Goal: Task Accomplishment & Management: Complete application form

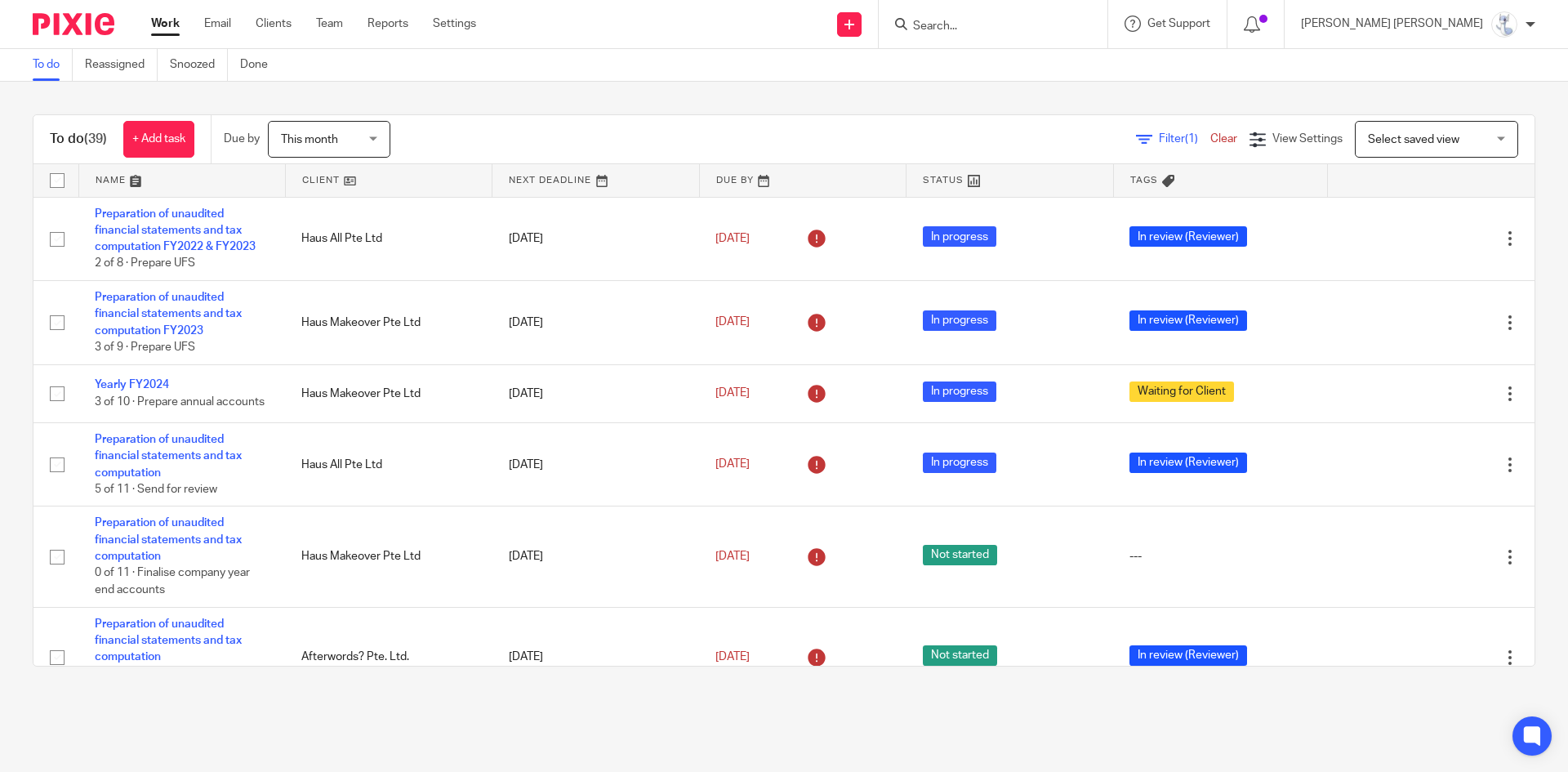
click at [1146, 95] on div "To do (39) + Add task Due by This month This month Today Tomorrow This week Nex…" at bounding box center [784, 391] width 1568 height 618
click at [1058, 28] on input "Search" at bounding box center [985, 27] width 147 height 15
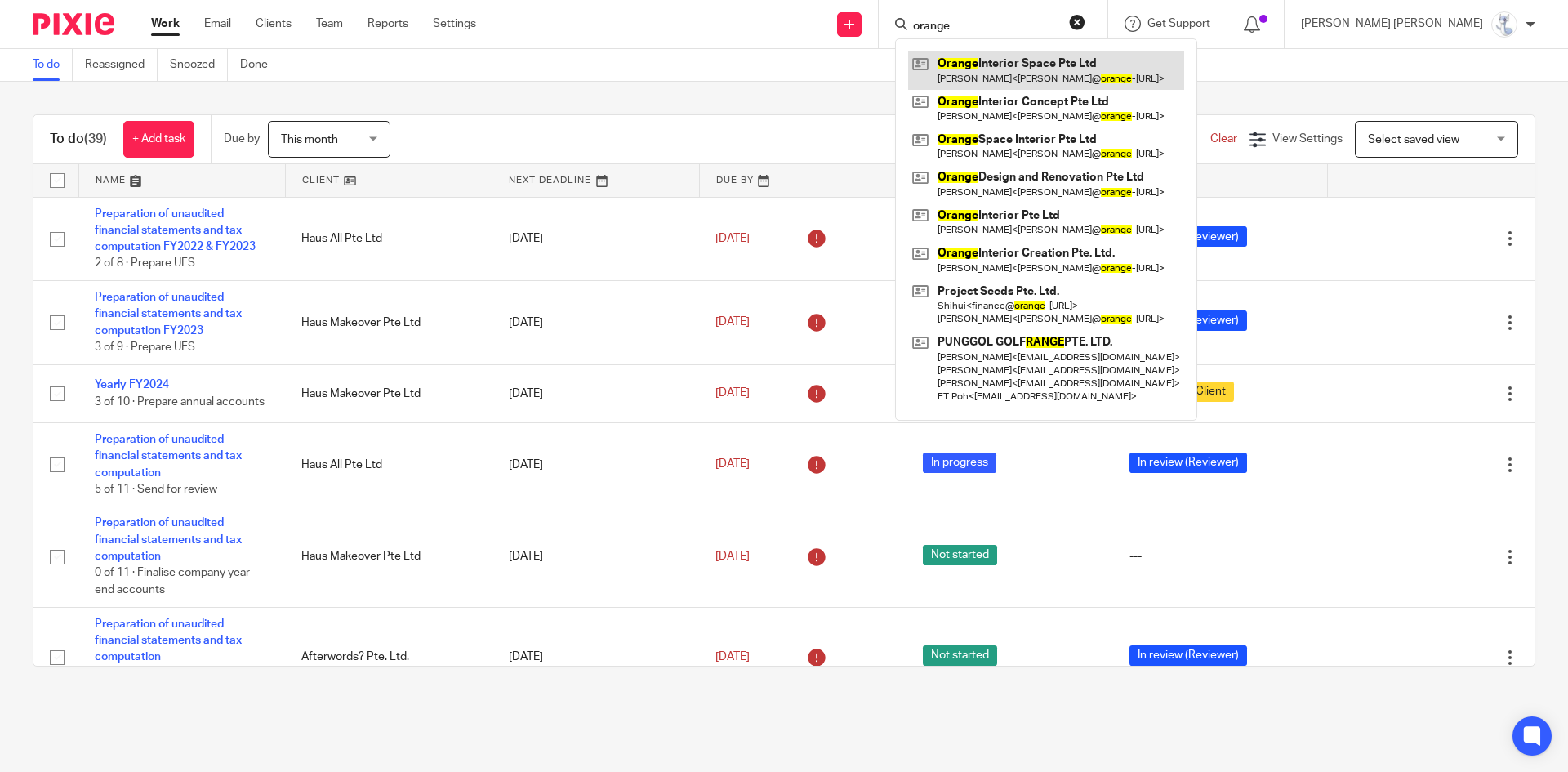
type input "orange"
drag, startPoint x: 1105, startPoint y: 28, endPoint x: 958, endPoint y: 33, distance: 147.1
click at [958, 33] on div "Send new email Create task Add client Request signature orange Orange Interior …" at bounding box center [1034, 24] width 1067 height 48
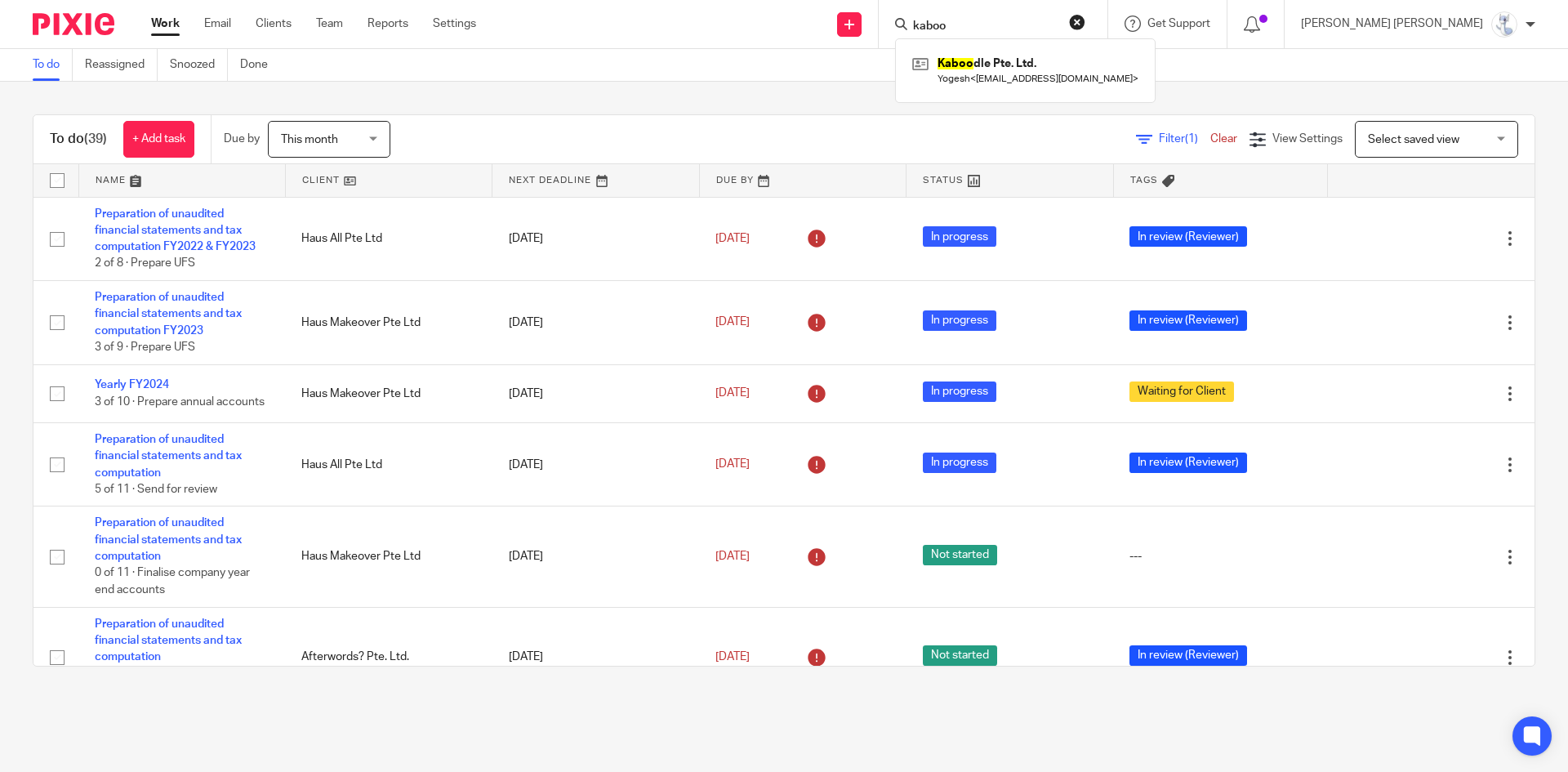
type input "kaboo"
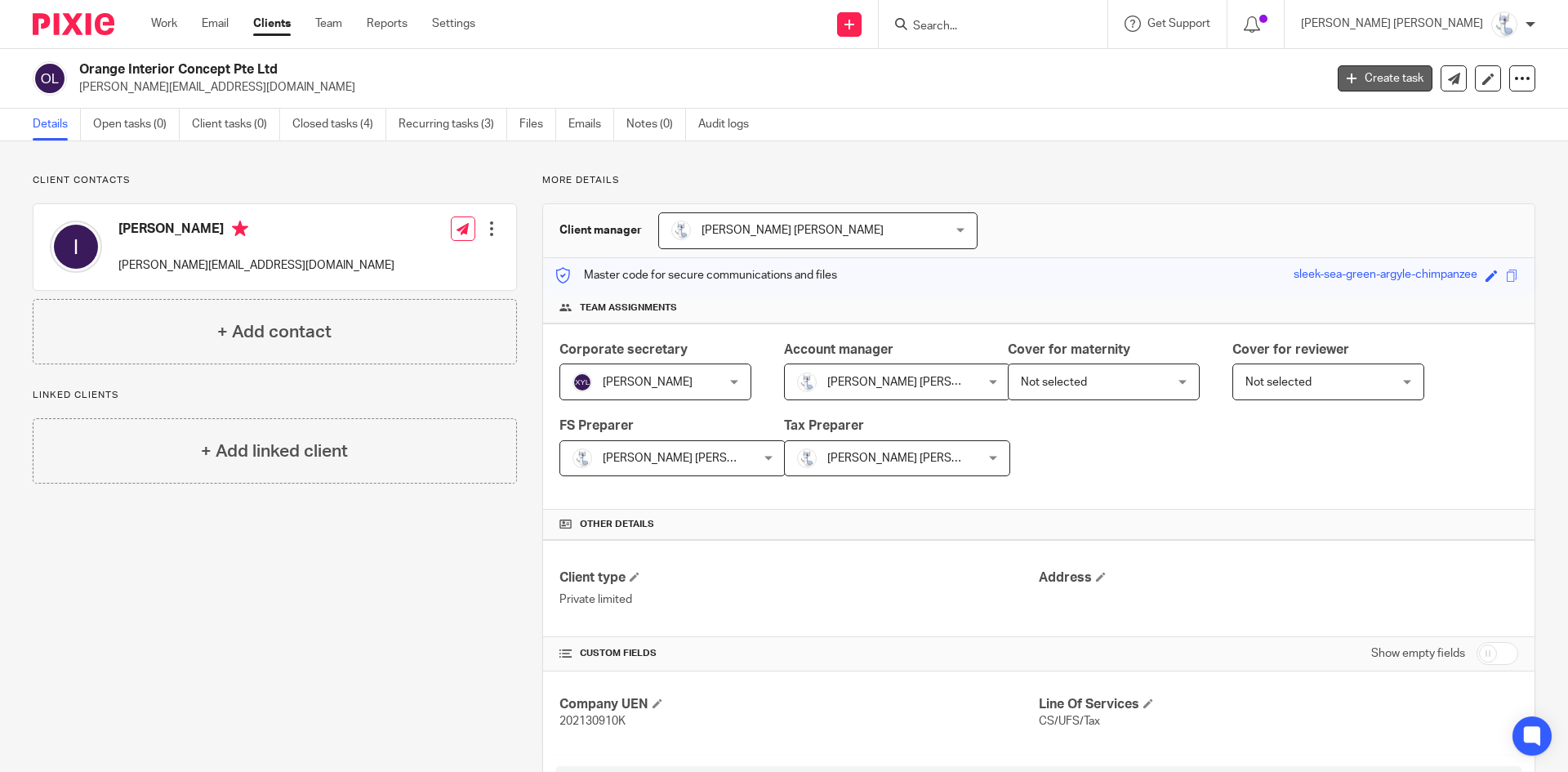
click at [1338, 89] on link "Create task" at bounding box center [1385, 78] width 95 height 26
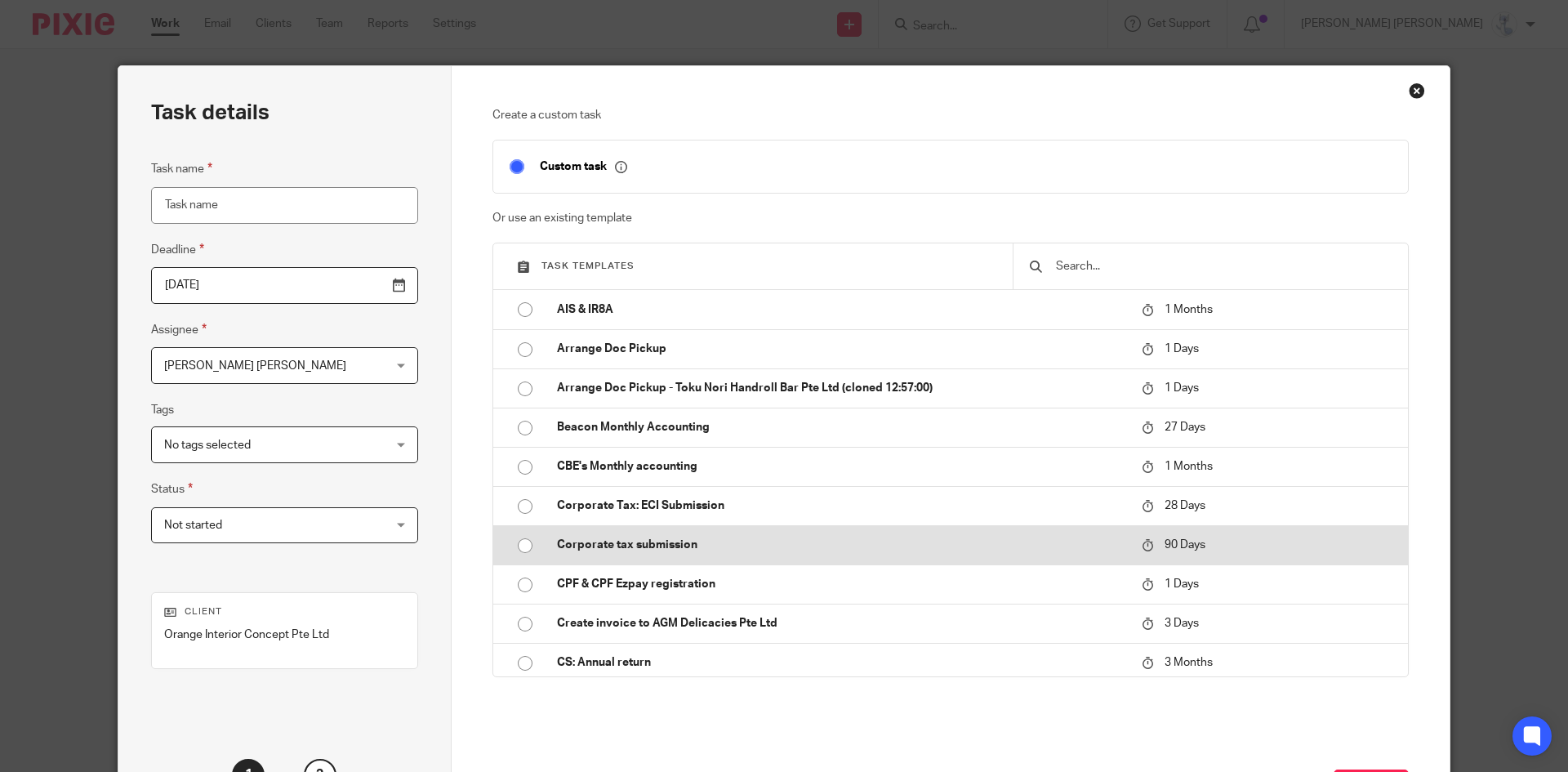
click at [647, 536] on td "Corporate tax submission" at bounding box center [838, 545] width 593 height 40
type input "[DATE]"
type input "Corporate tax submission"
checkbox input "false"
radio input "true"
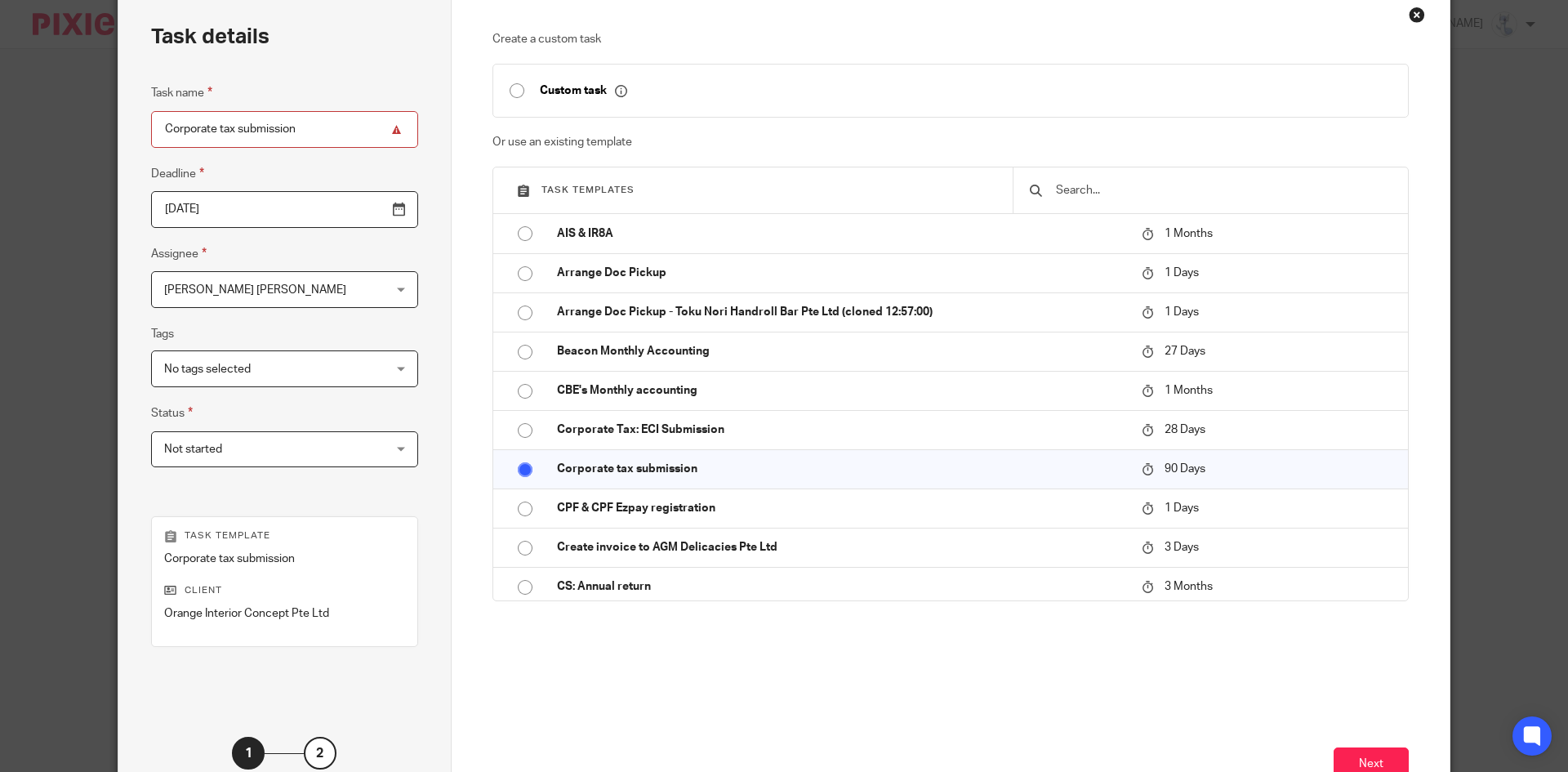
scroll to position [194, 0]
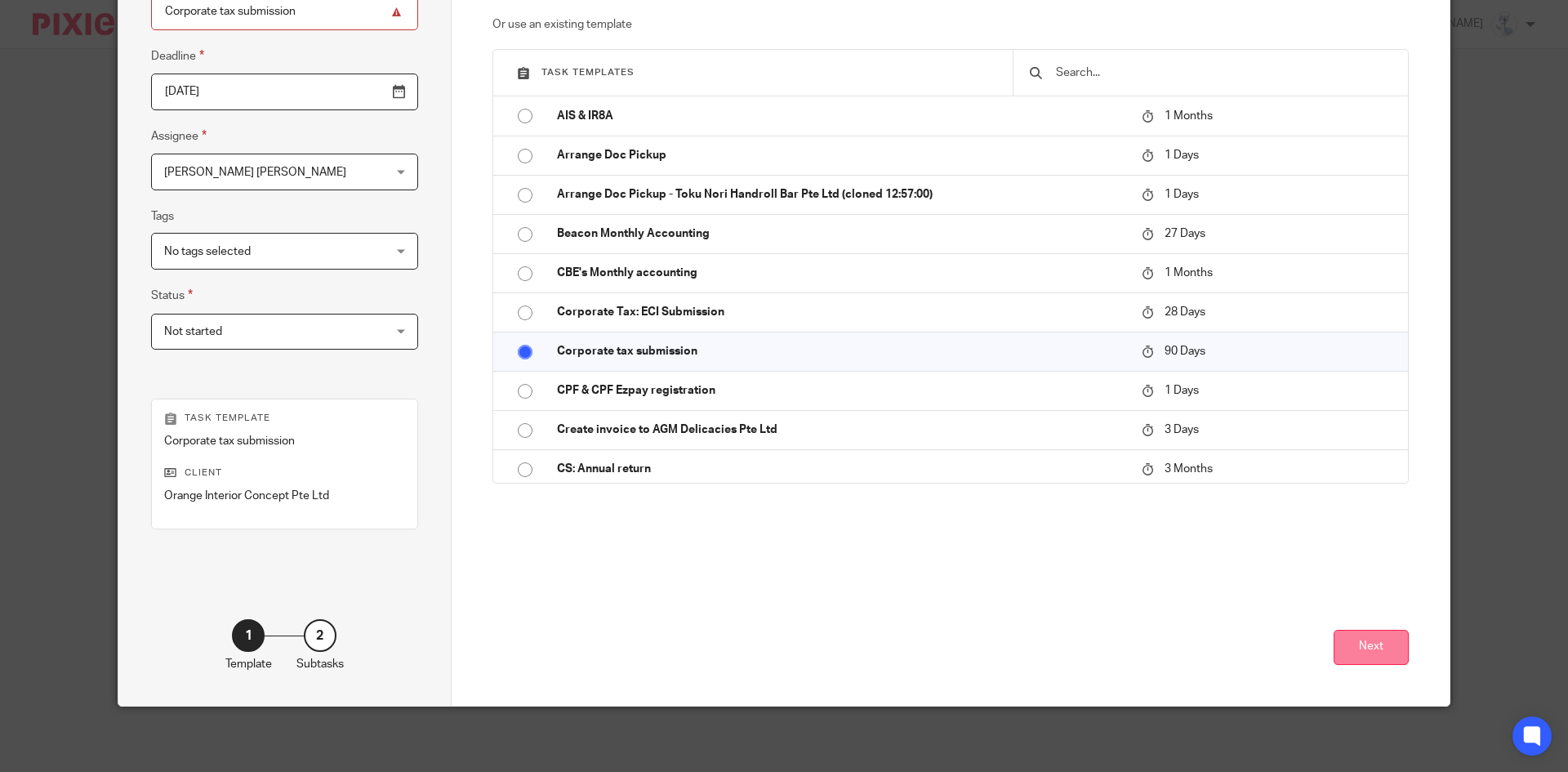
click at [1363, 643] on button "Next" at bounding box center [1371, 648] width 75 height 35
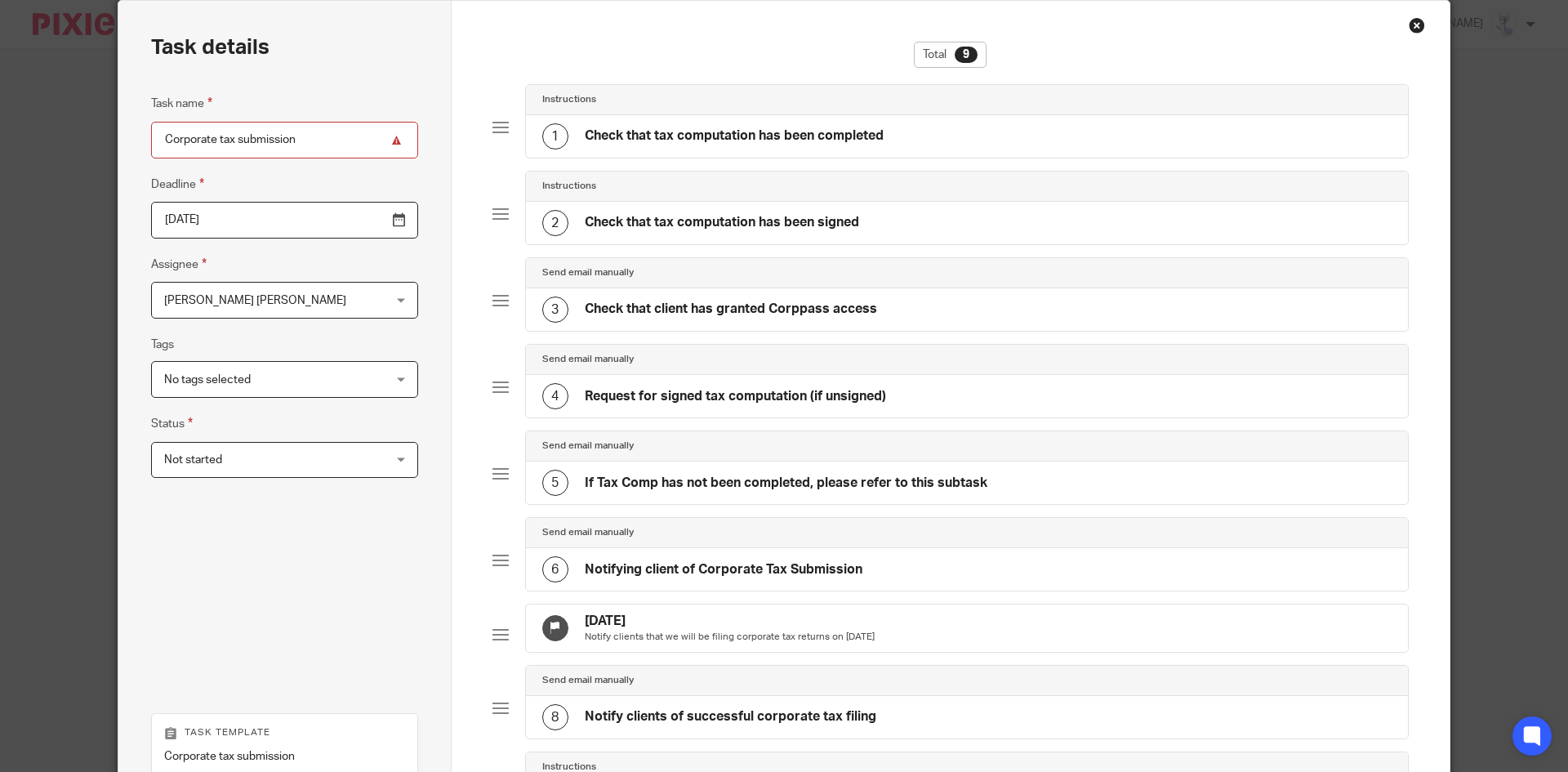
scroll to position [30, 0]
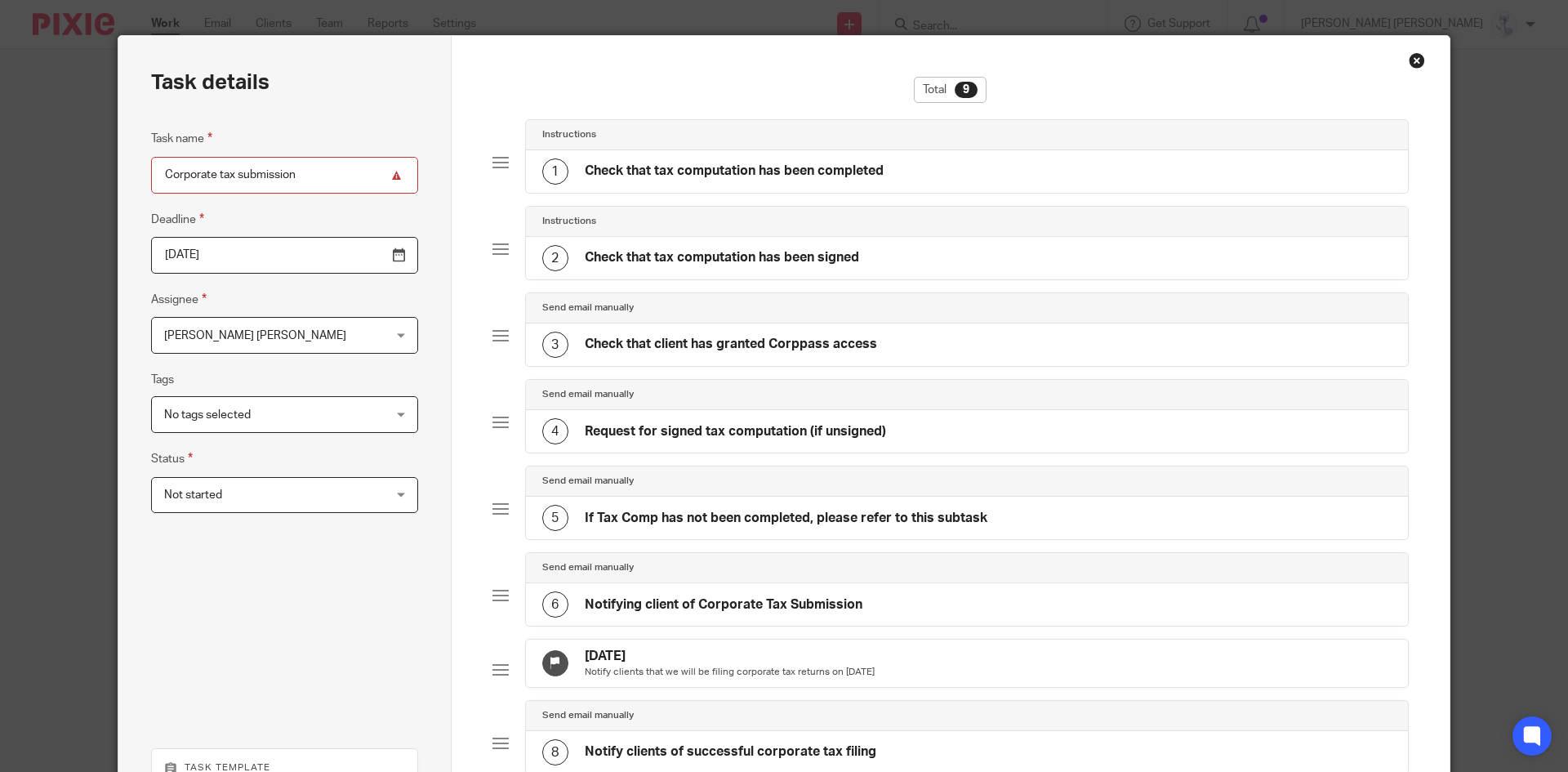
click at [716, 166] on h4 "Check that tax computation has been completed" at bounding box center [734, 171] width 299 height 17
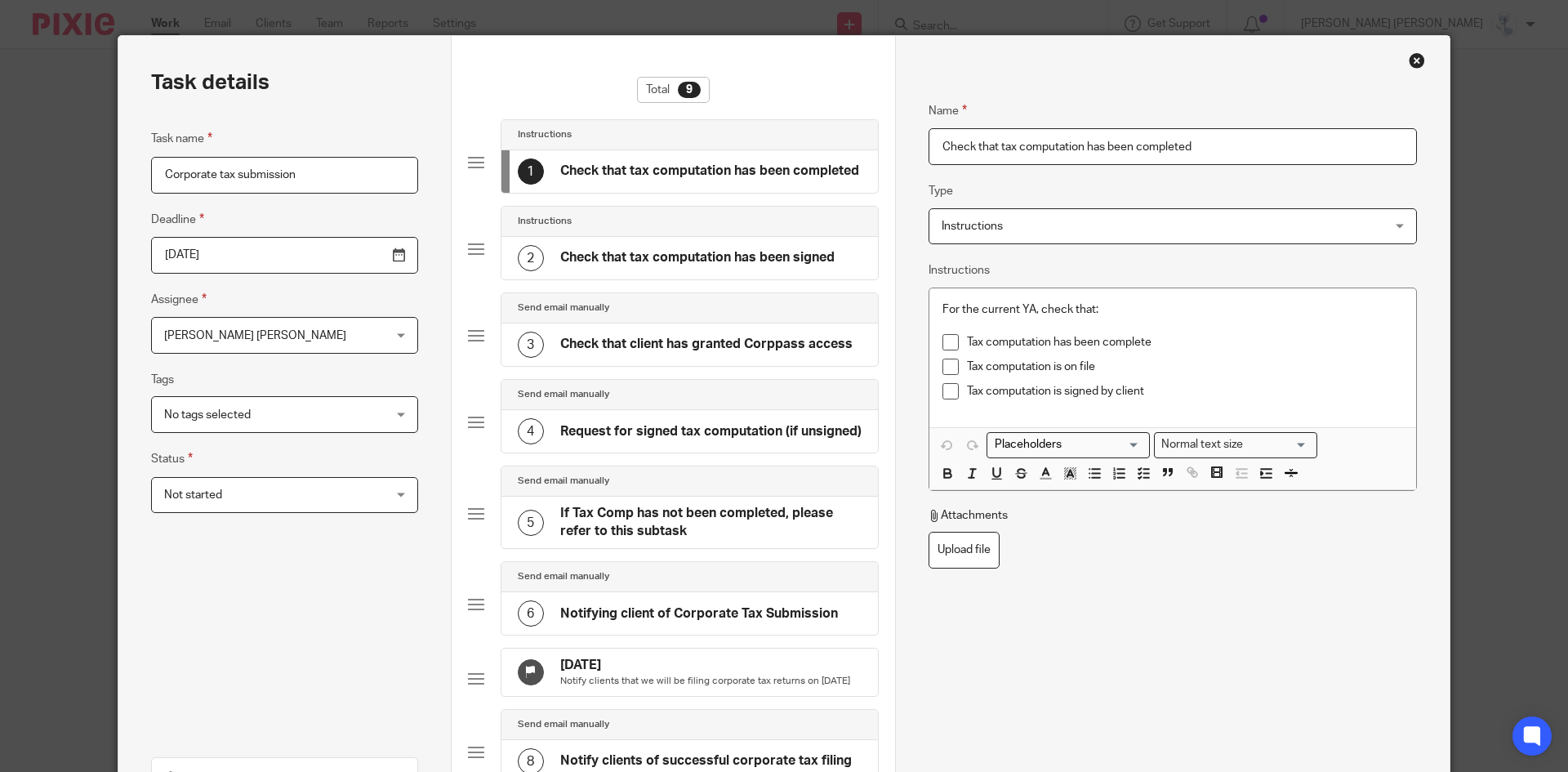
click at [687, 261] on h4 "Check that tax computation has been signed" at bounding box center [697, 257] width 275 height 17
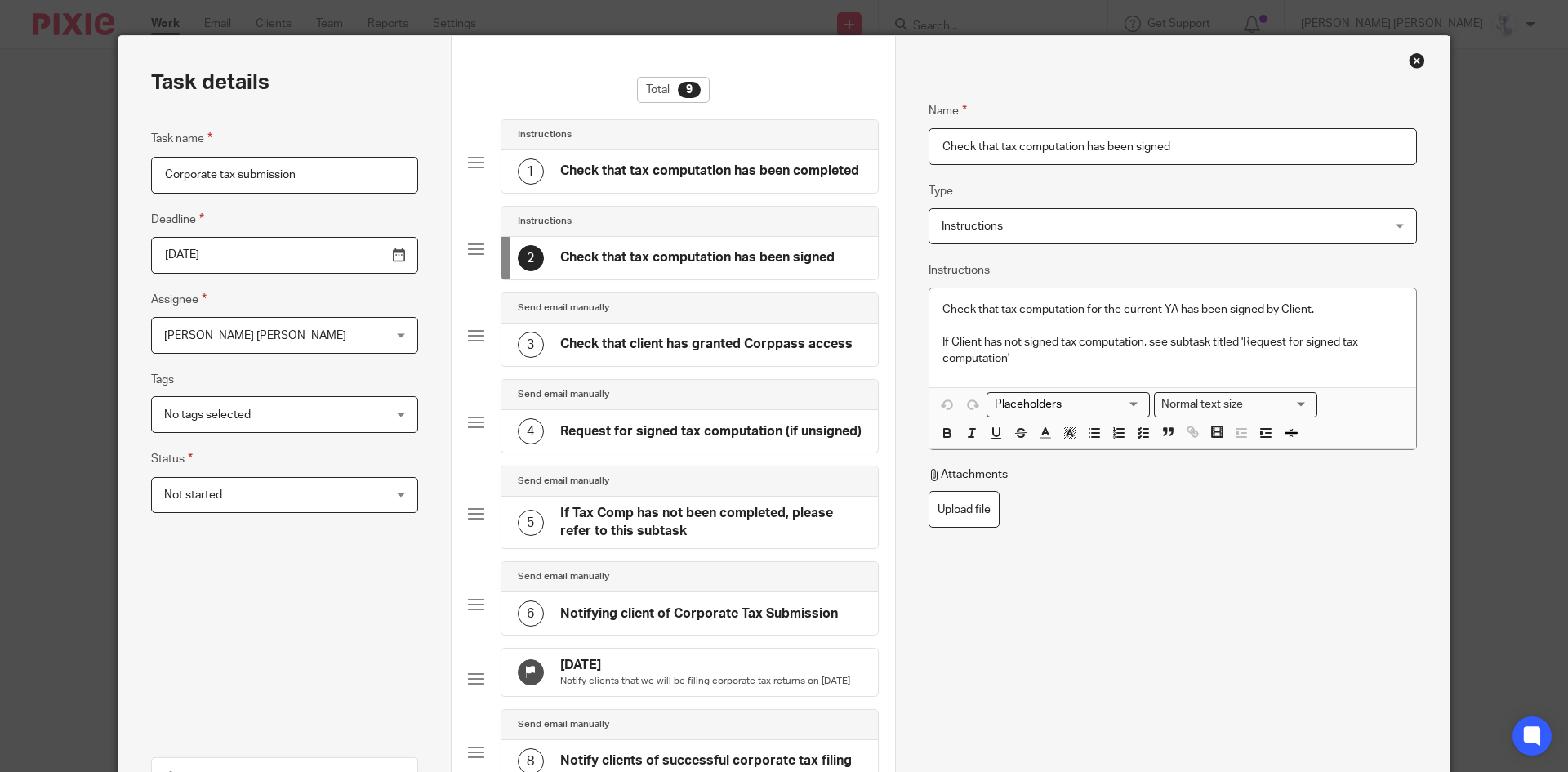
click at [666, 433] on h4 "Request for signed tax computation (if unsigned)" at bounding box center [711, 432] width 301 height 17
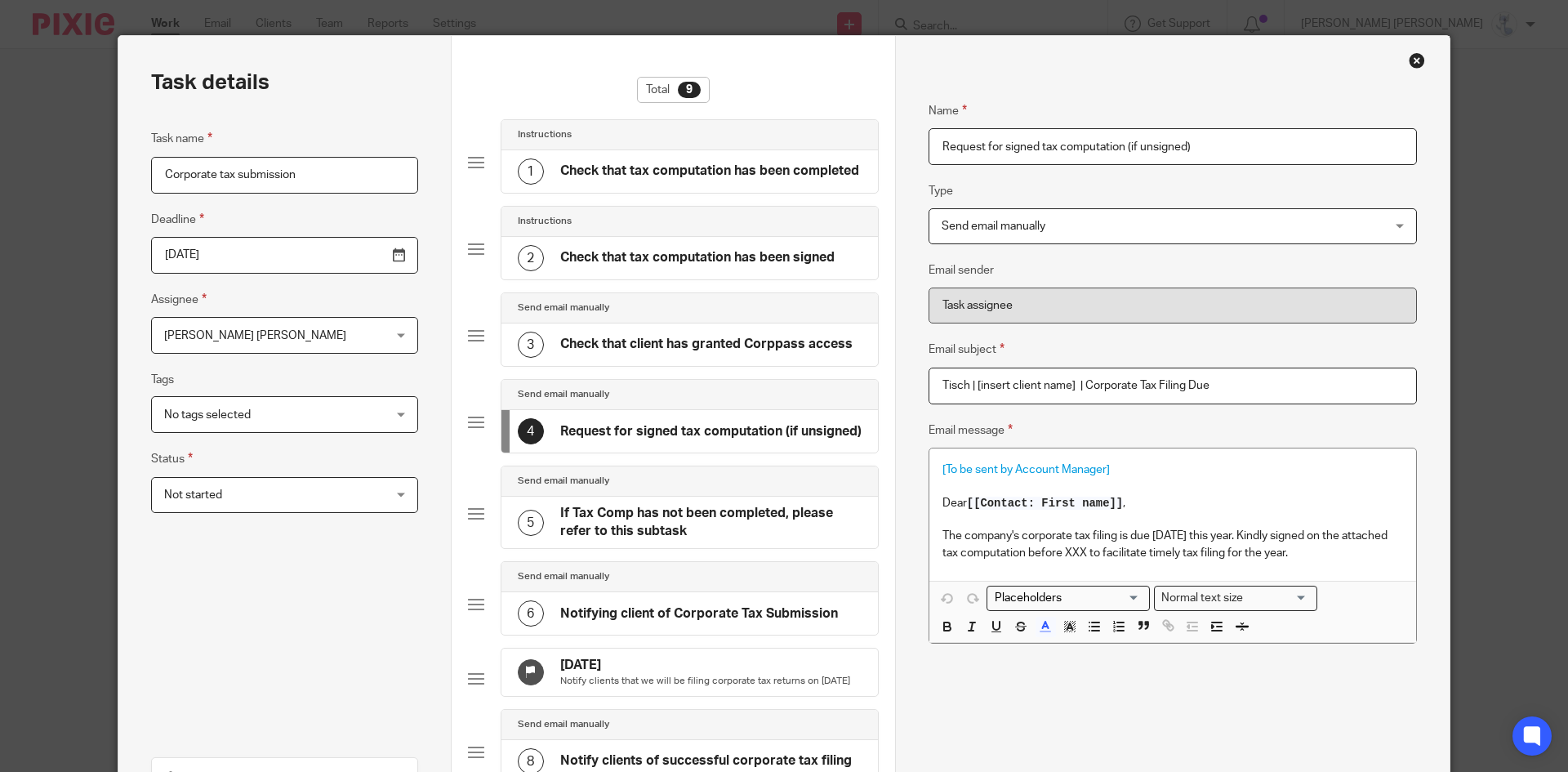
click at [719, 610] on h4 "Notifying client of Corporate Tax Submission" at bounding box center [699, 614] width 277 height 17
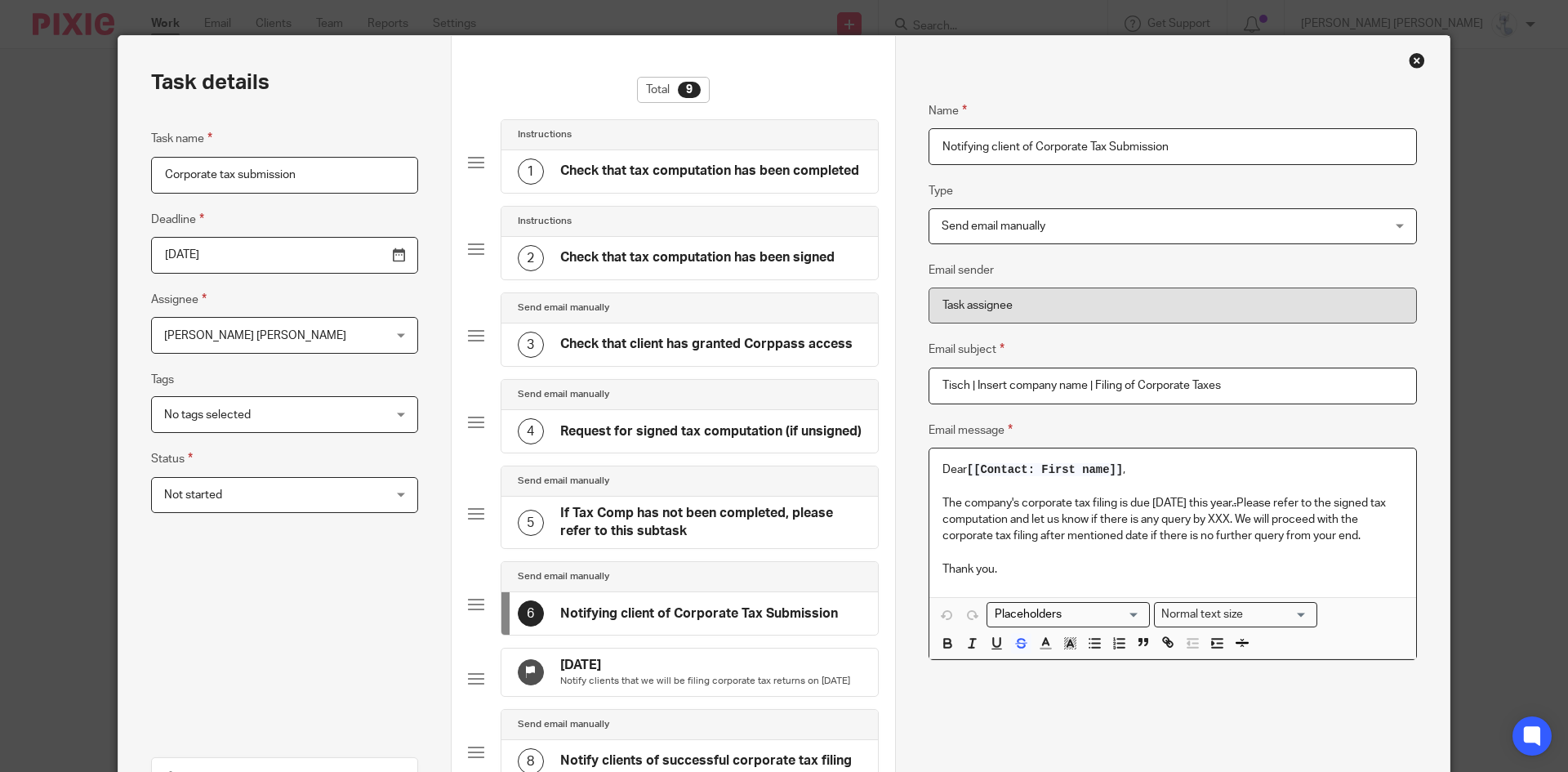
drag, startPoint x: 1382, startPoint y: 539, endPoint x: 936, endPoint y: 499, distance: 447.8
click at [942, 499] on p "The company's corporate tax filing is due 30 November this year. . Please refer…" at bounding box center [1173, 520] width 461 height 50
copy p "The company's corporate tax filing is due 30 November this year. . Please refer…"
click at [1410, 62] on div "Close this dialog window" at bounding box center [1417, 61] width 17 height 17
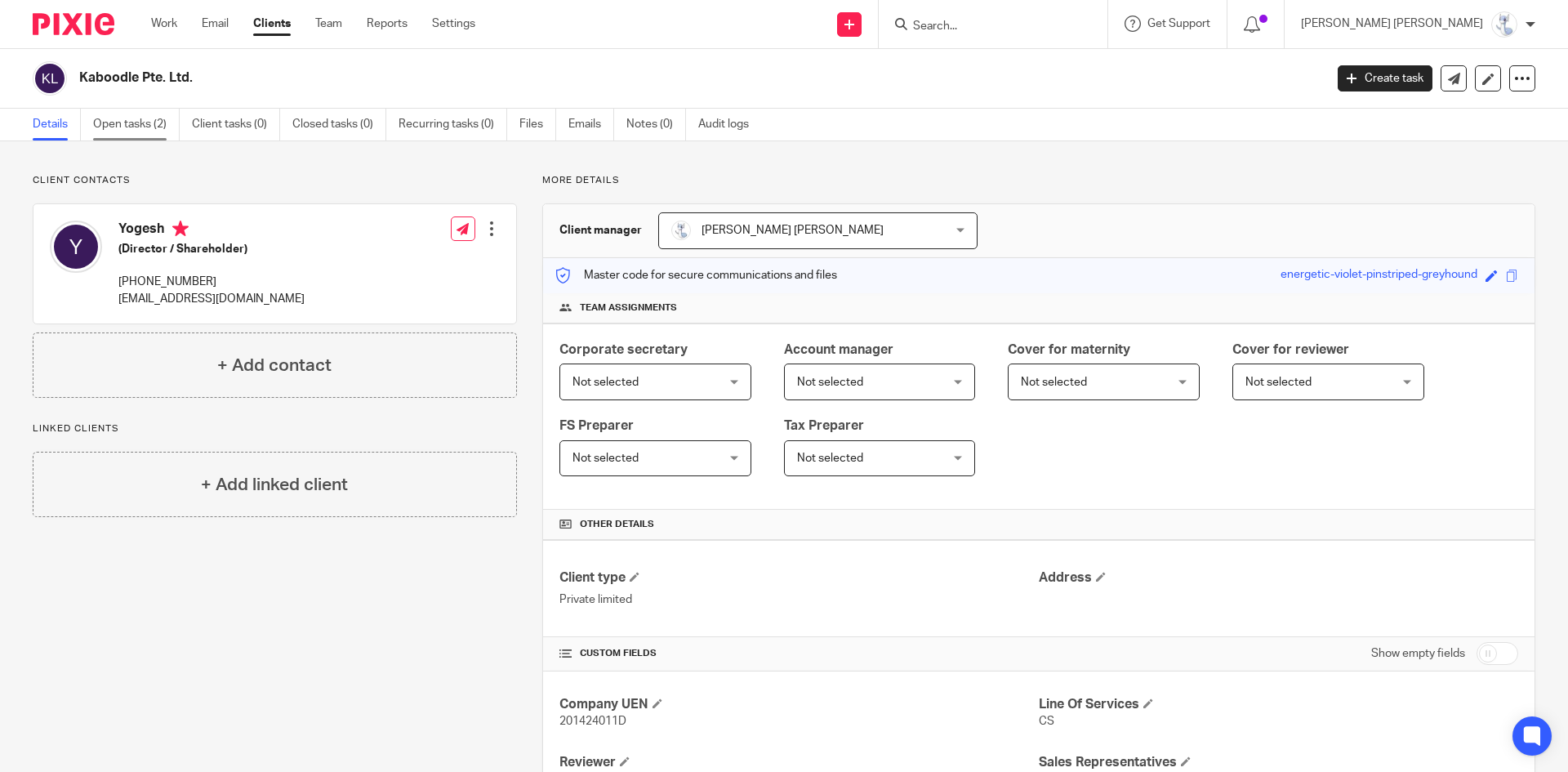
click at [144, 124] on link "Open tasks (2)" at bounding box center [136, 124] width 86 height 32
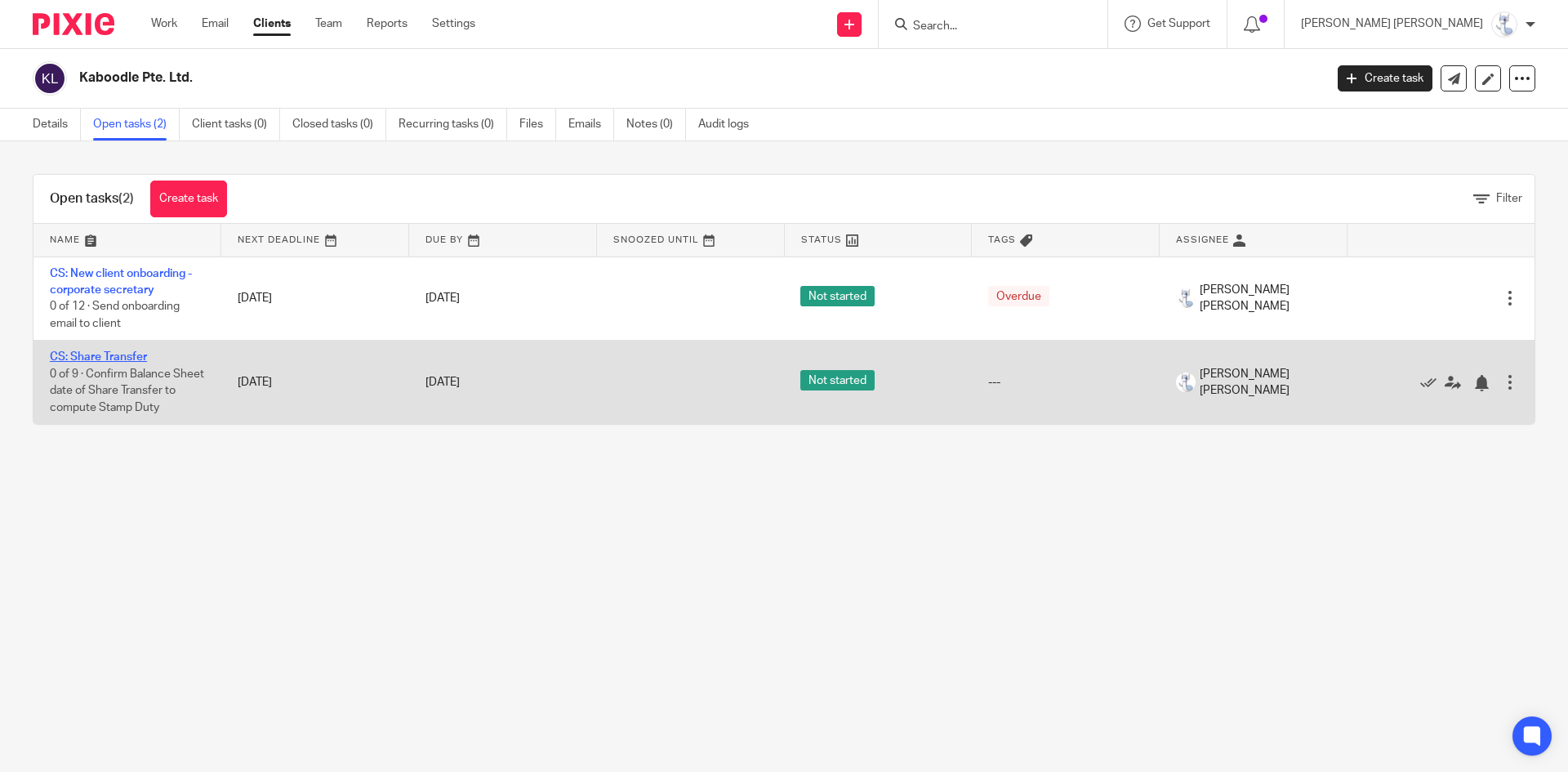
click at [95, 353] on link "CS: Share Transfer" at bounding box center [98, 357] width 97 height 11
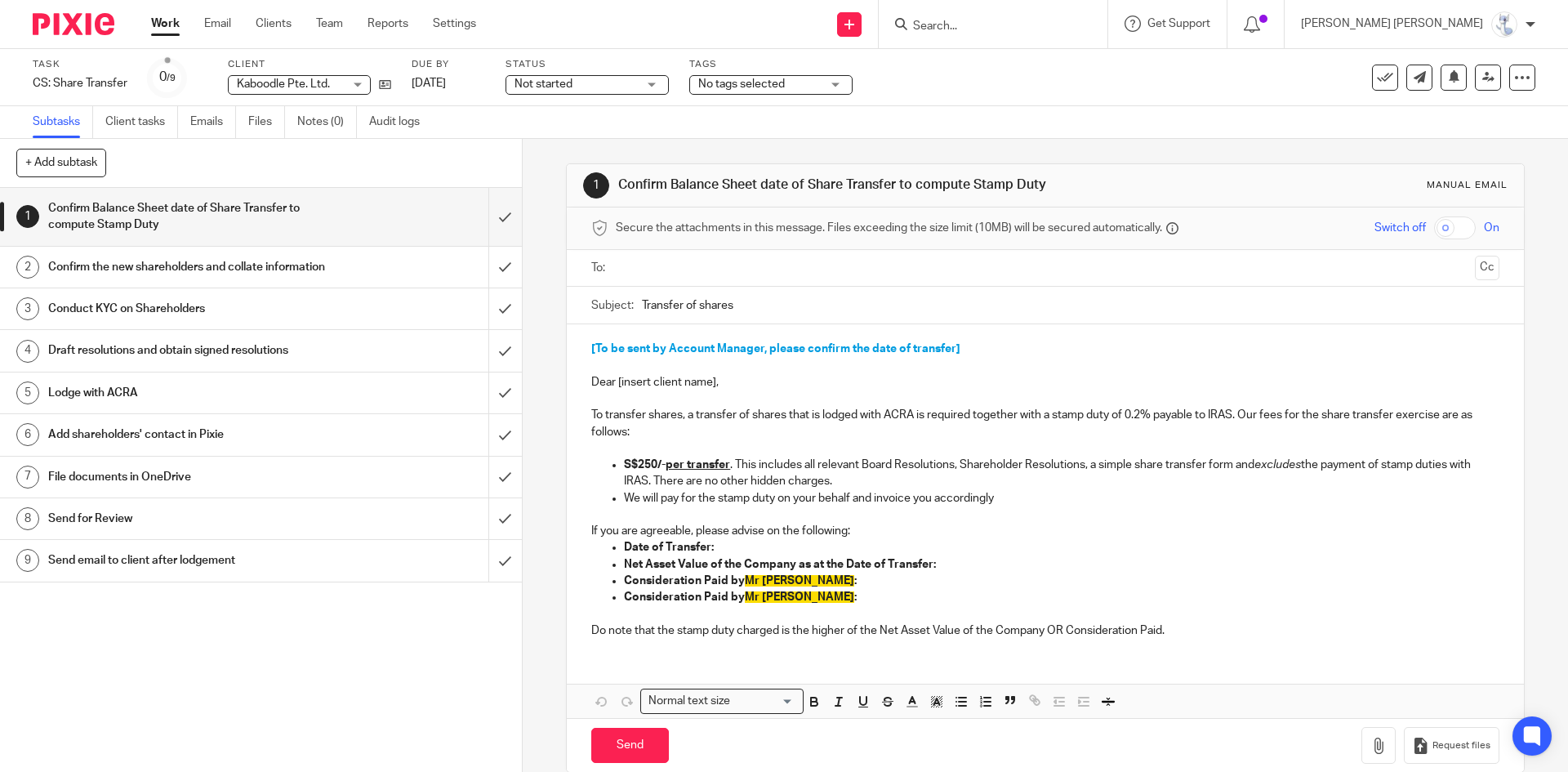
click at [116, 363] on h1 "Draft resolutions and obtain signed resolutions" at bounding box center [189, 350] width 283 height 25
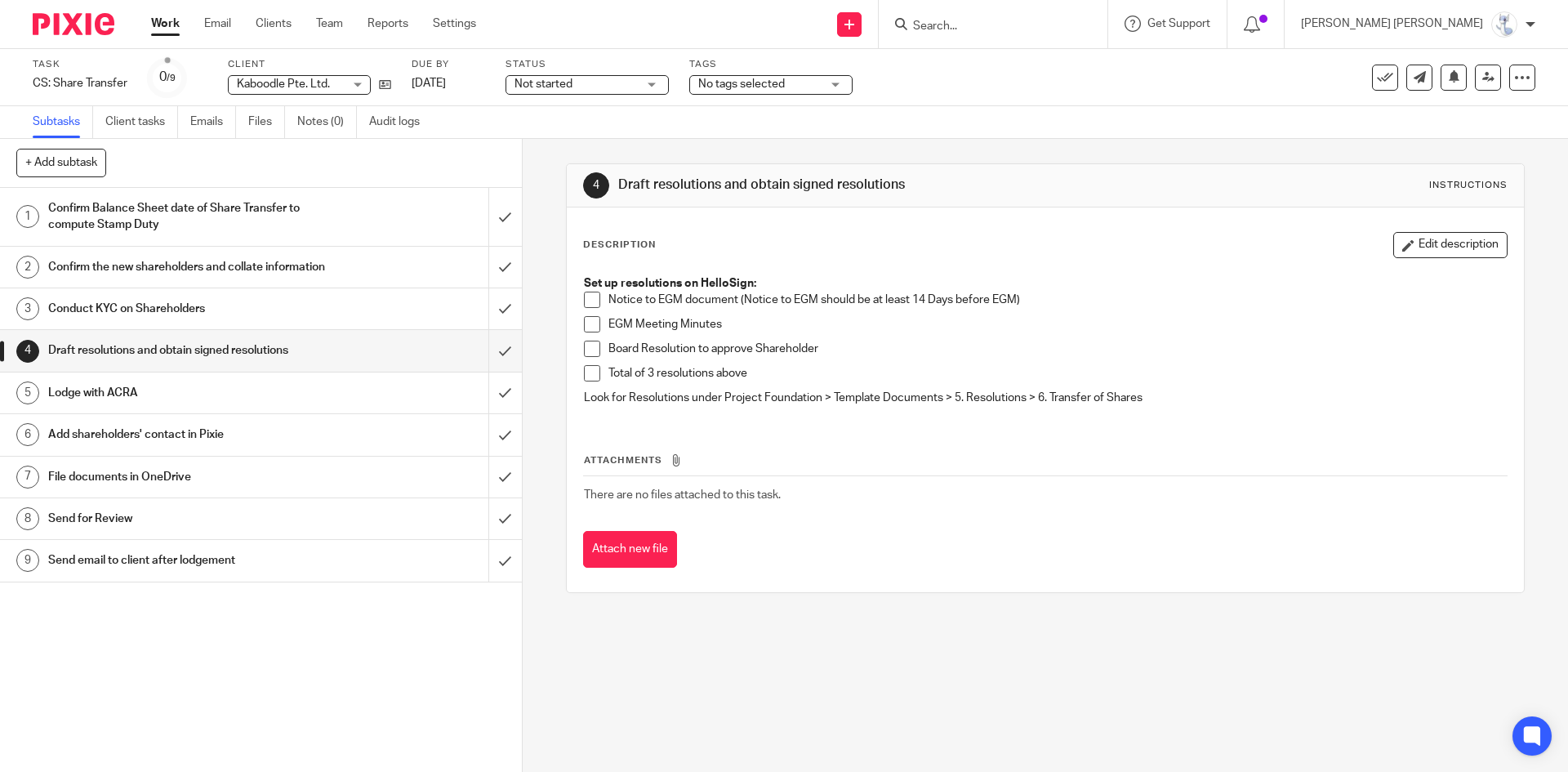
click at [85, 399] on h1 "Lodge with ACRA" at bounding box center [189, 392] width 283 height 25
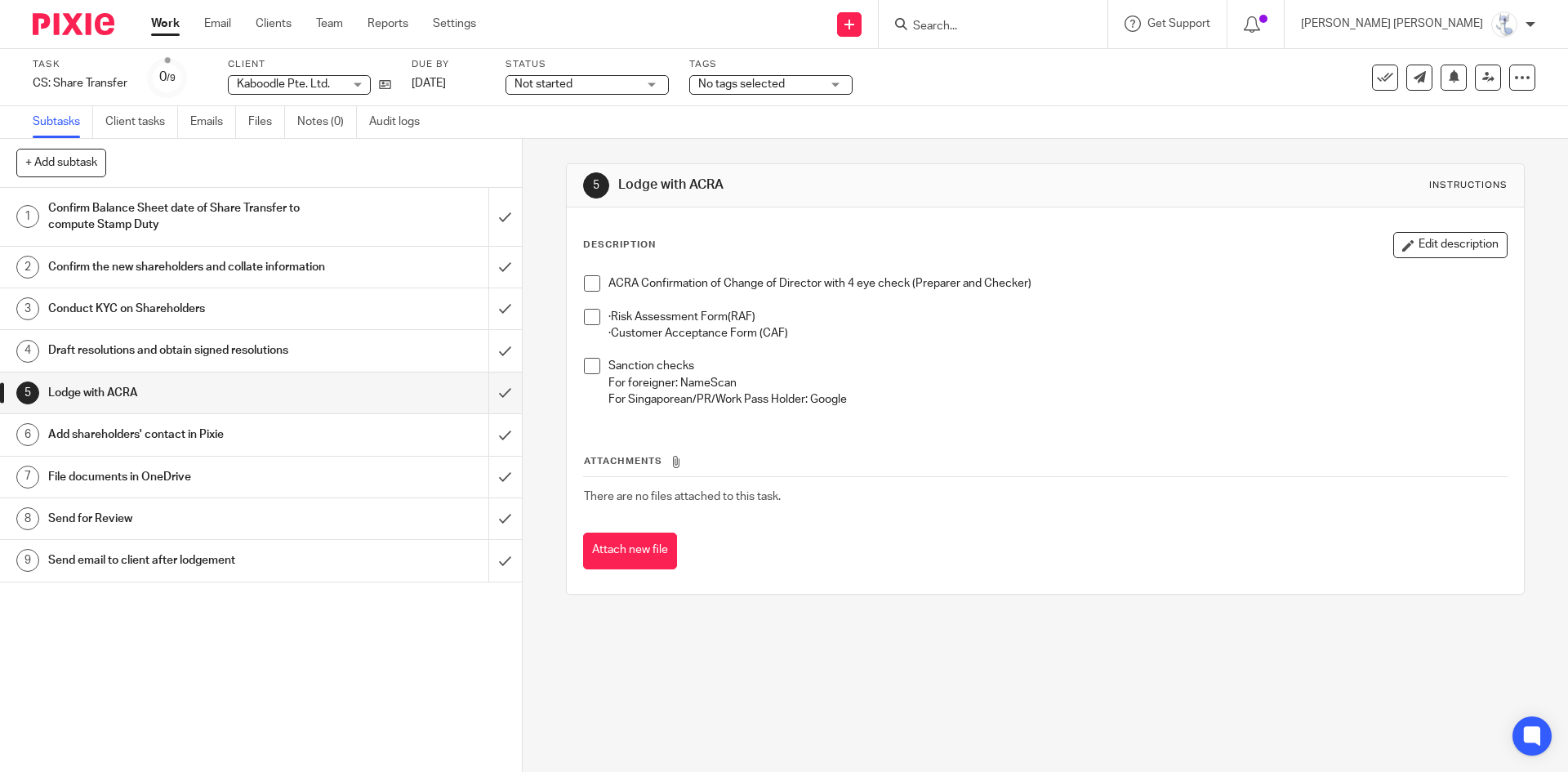
click at [119, 224] on h1 "Confirm Balance Sheet date of Share Transfer to compute Stamp Duty" at bounding box center [189, 216] width 283 height 41
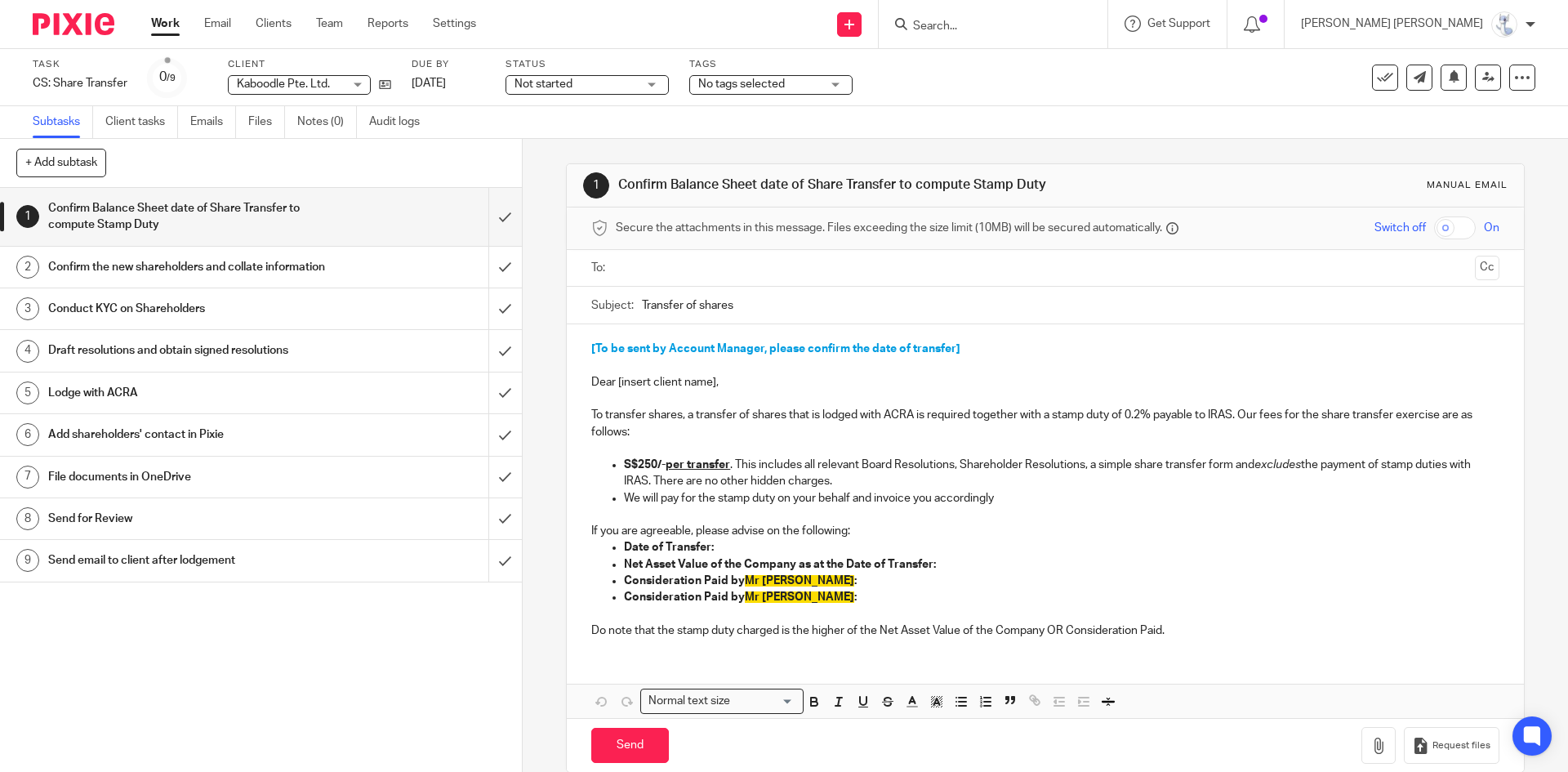
click at [142, 363] on h1 "Draft resolutions and obtain signed resolutions" at bounding box center [189, 350] width 283 height 25
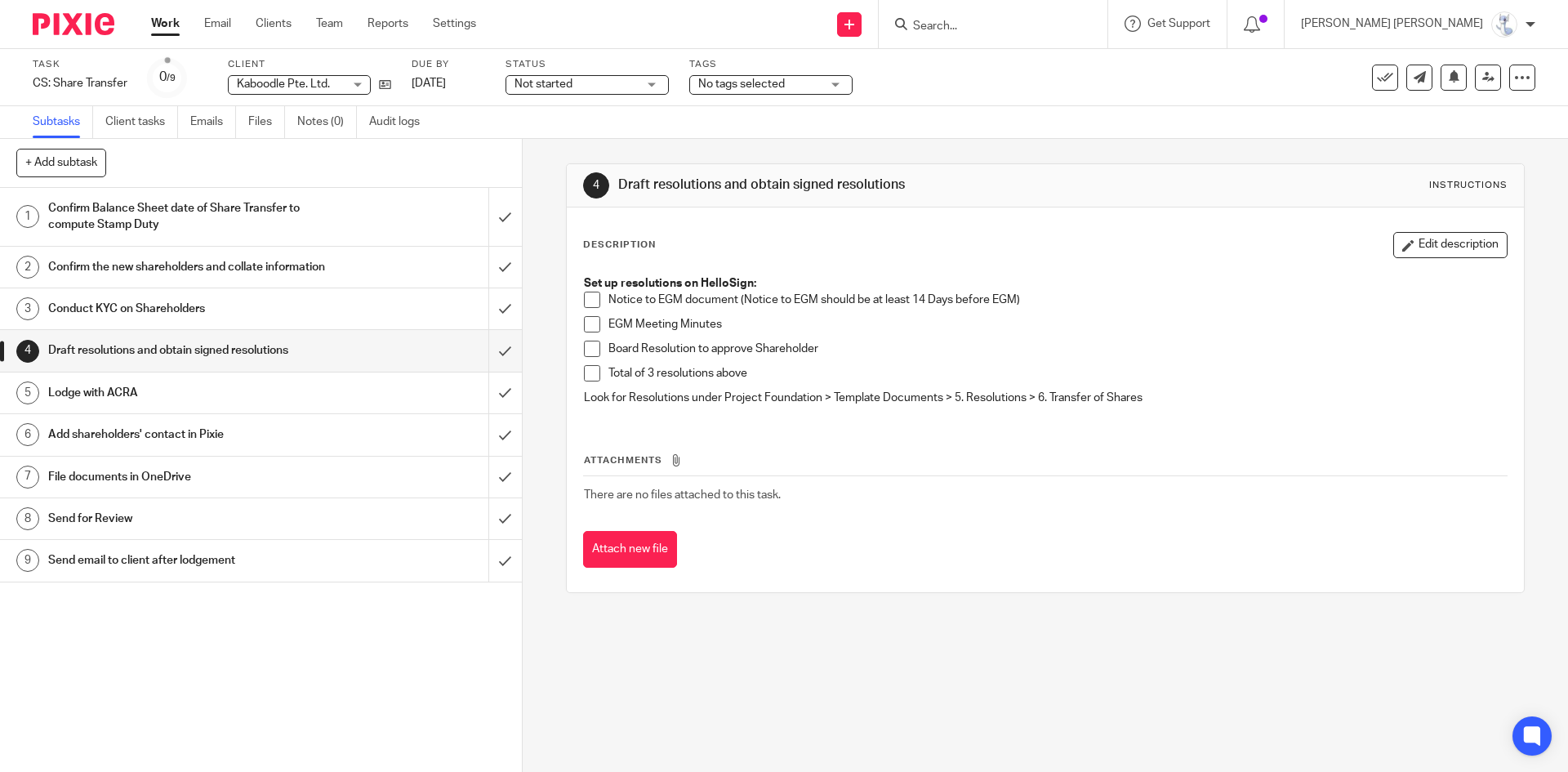
click at [451, 682] on div "1 Confirm Balance Sheet date of Share Transfer to compute Stamp Duty 2 Confirm …" at bounding box center [261, 481] width 522 height 585
click at [1041, 30] on input "Search" at bounding box center [985, 27] width 147 height 15
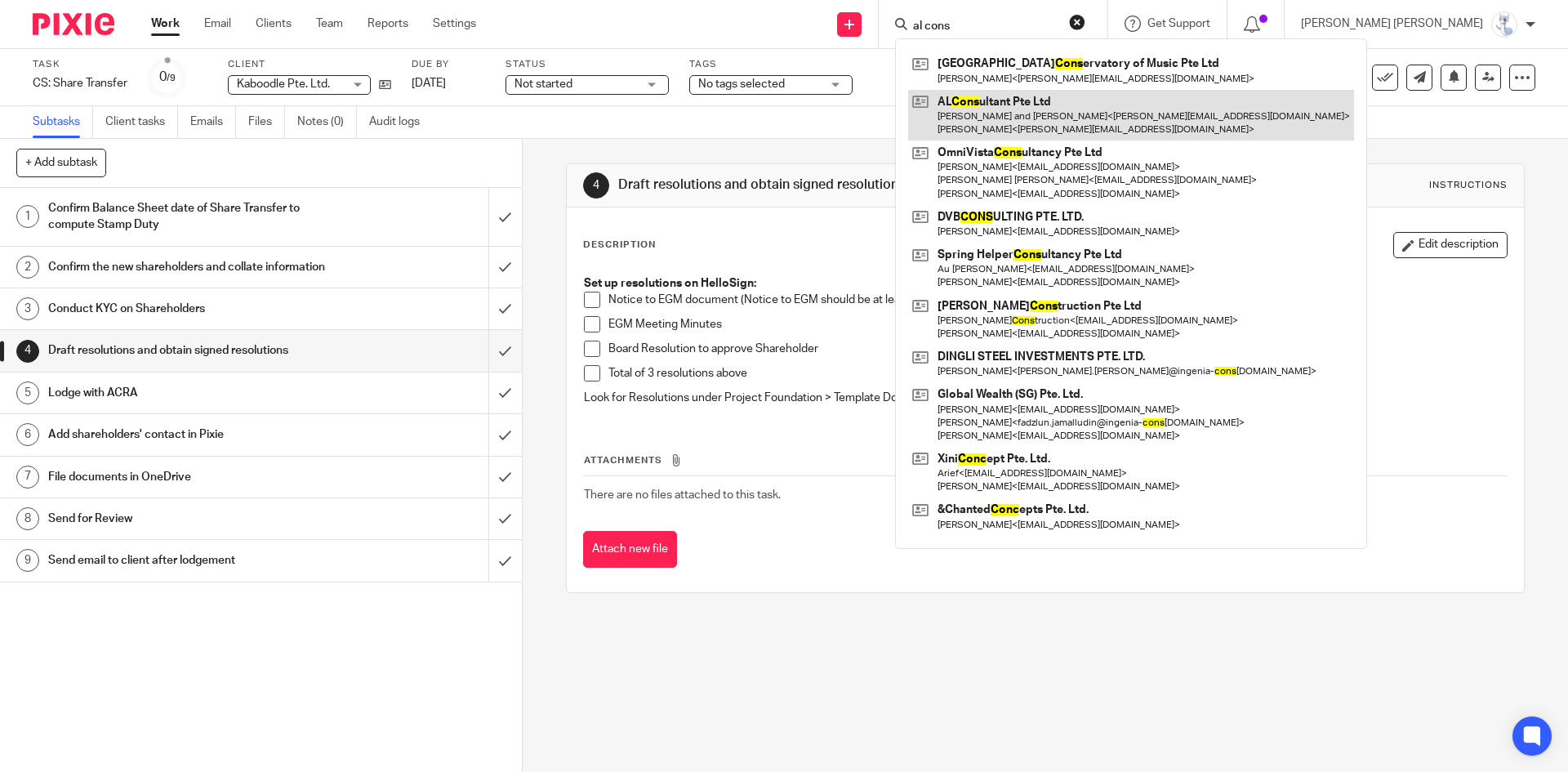
type input "al cons"
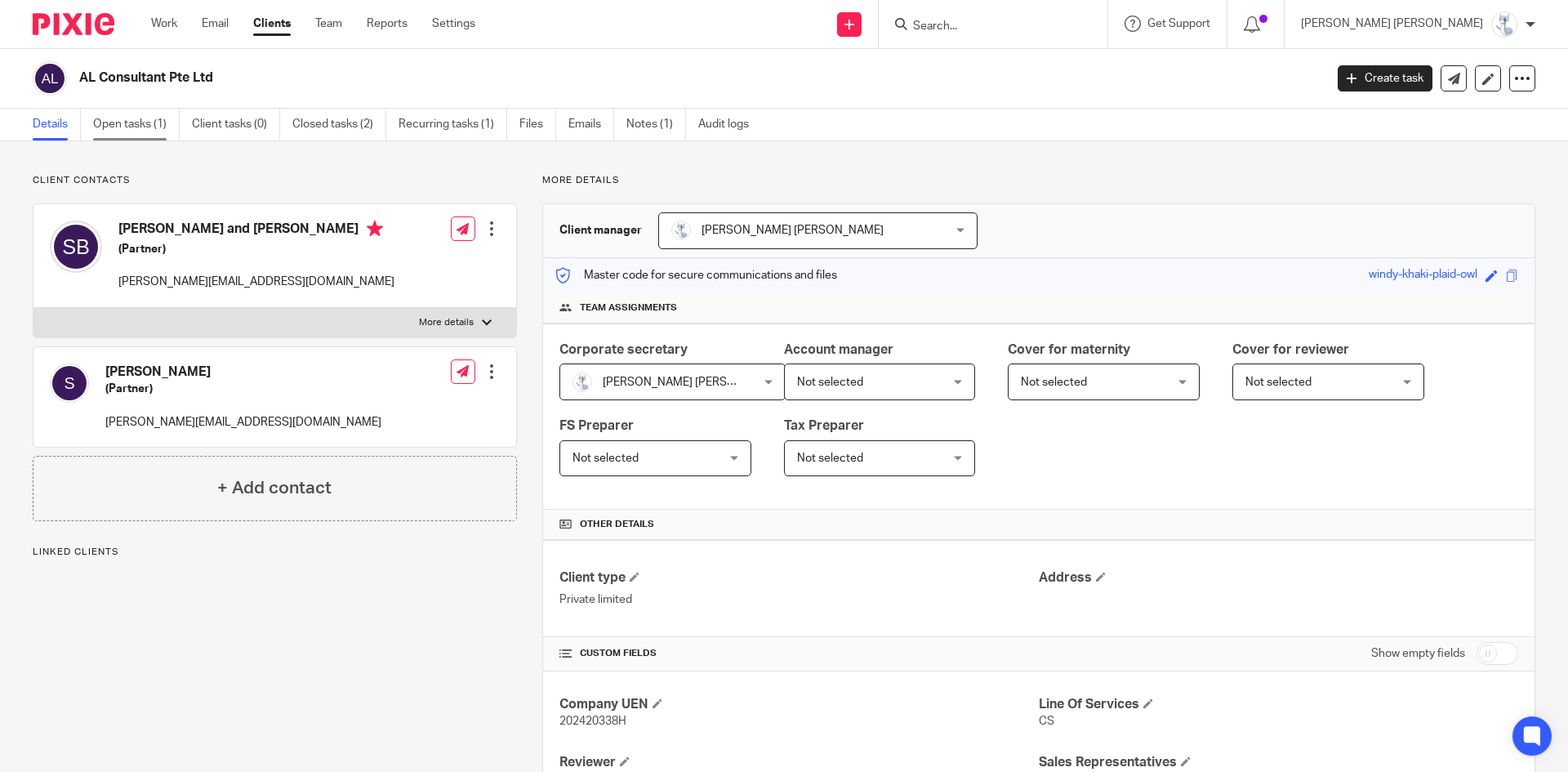
click at [162, 130] on link "Open tasks (1)" at bounding box center [136, 124] width 86 height 32
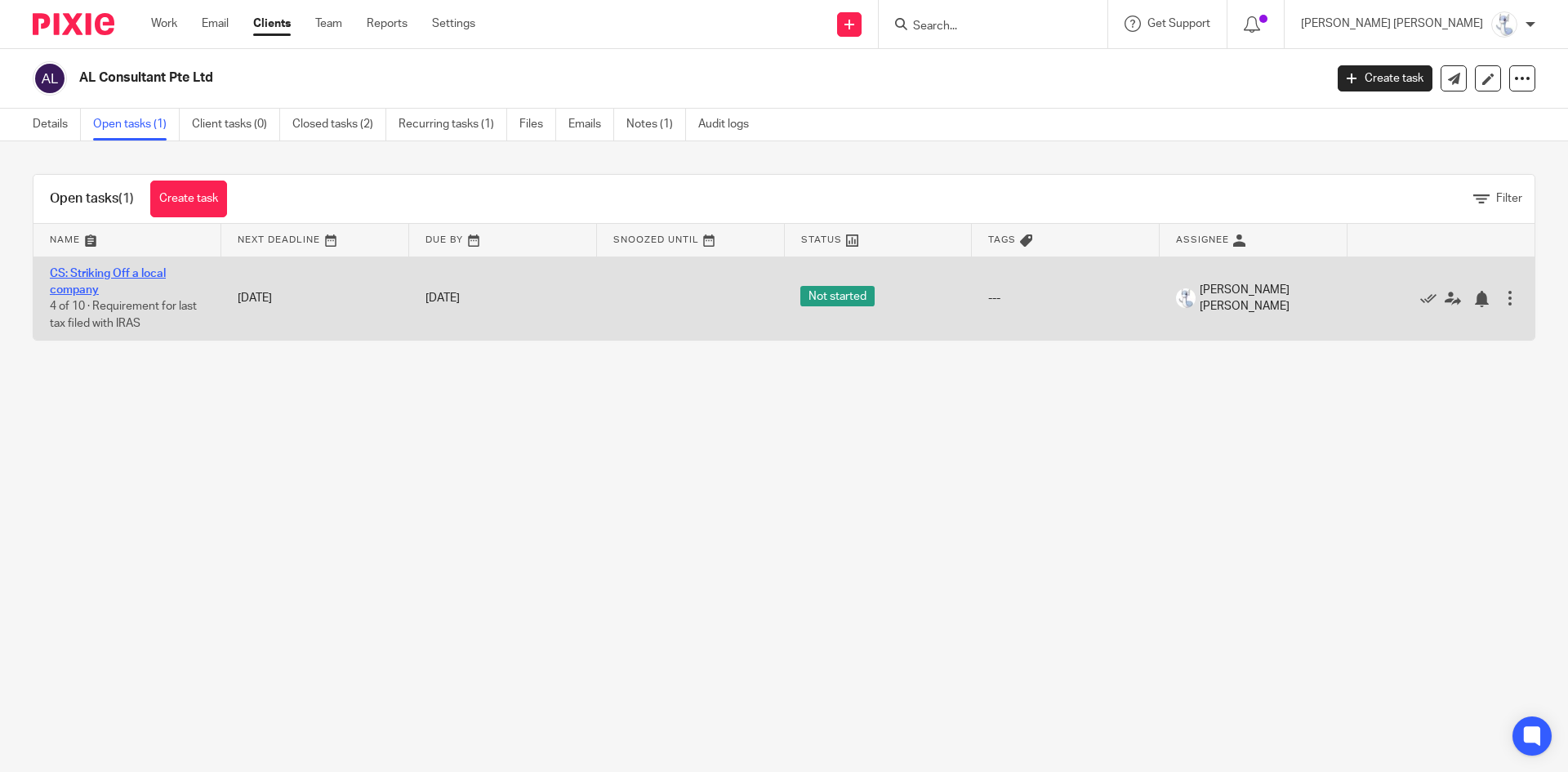
click at [97, 269] on link "CS: Striking Off a local company" at bounding box center [107, 282] width 116 height 28
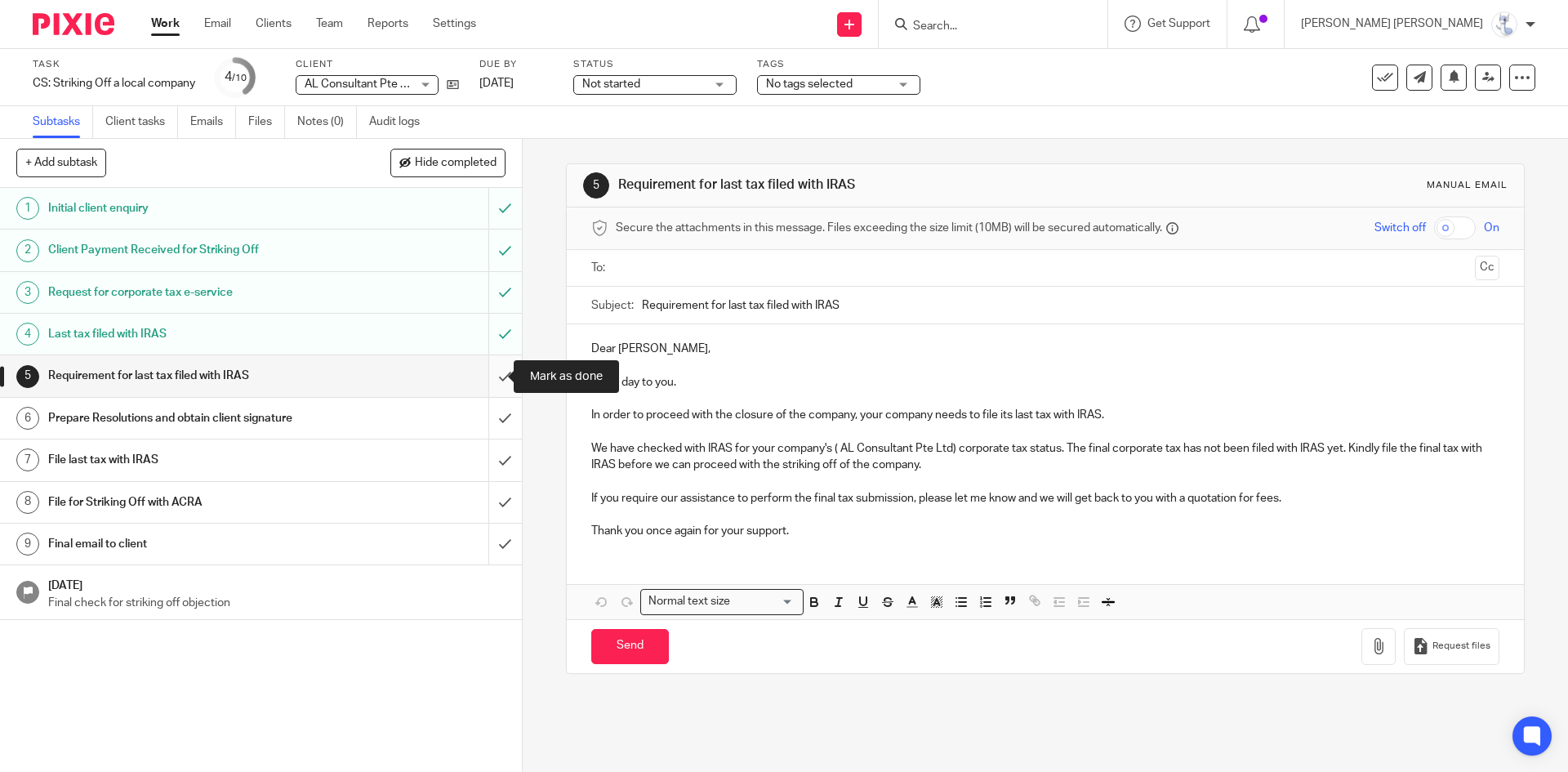
click at [495, 382] on input "submit" at bounding box center [261, 376] width 522 height 40
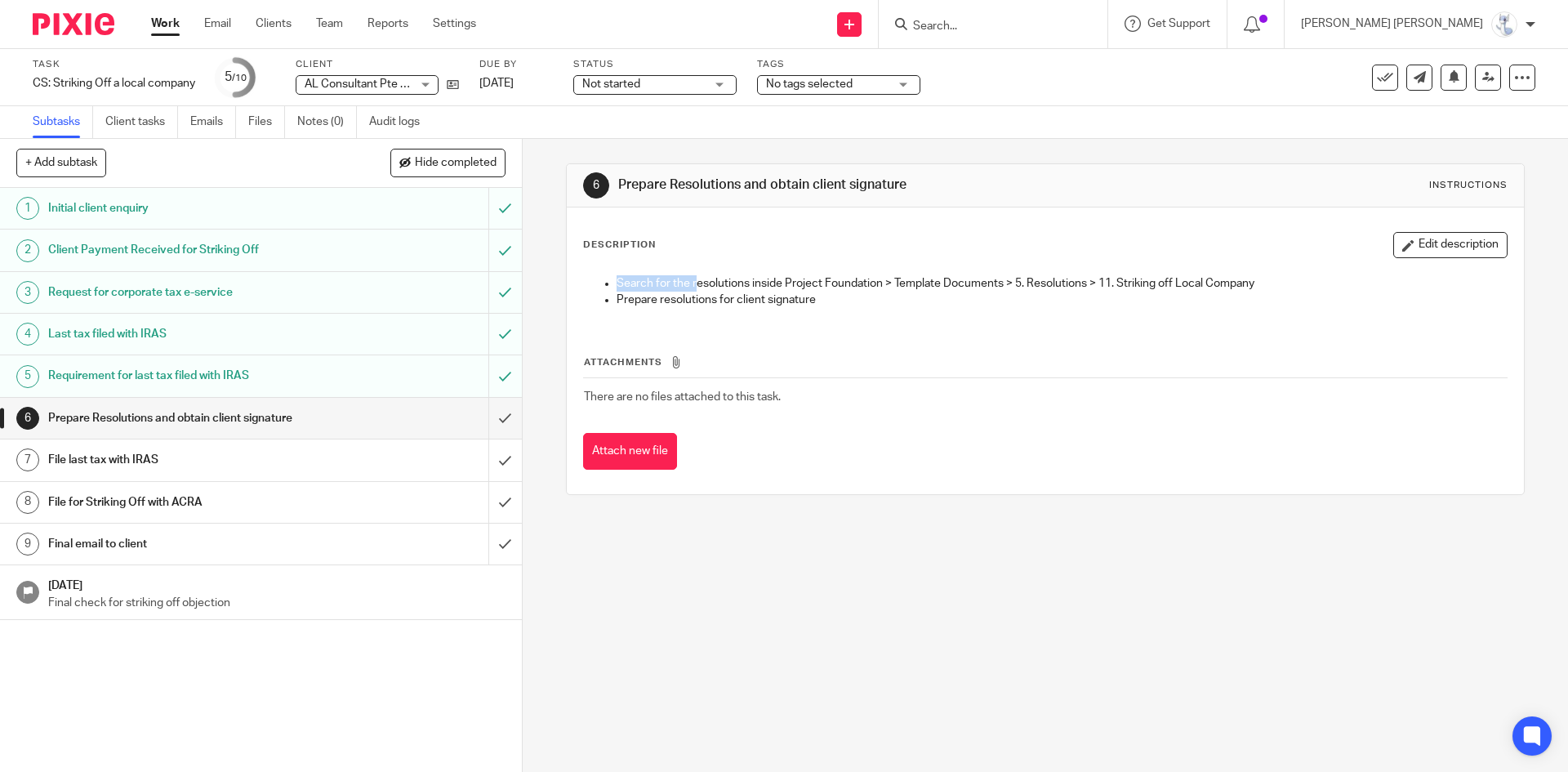
drag, startPoint x: 609, startPoint y: 281, endPoint x: 694, endPoint y: 277, distance: 85.1
click at [694, 277] on ul "Search for the resolutions inside Project Foundation > Template Documents > 5. …" at bounding box center [1045, 292] width 922 height 33
click at [678, 283] on p "Search for the resolutions inside Project Foundation > Template Documents > 5. …" at bounding box center [1061, 284] width 889 height 17
click at [493, 414] on input "submit" at bounding box center [261, 418] width 522 height 40
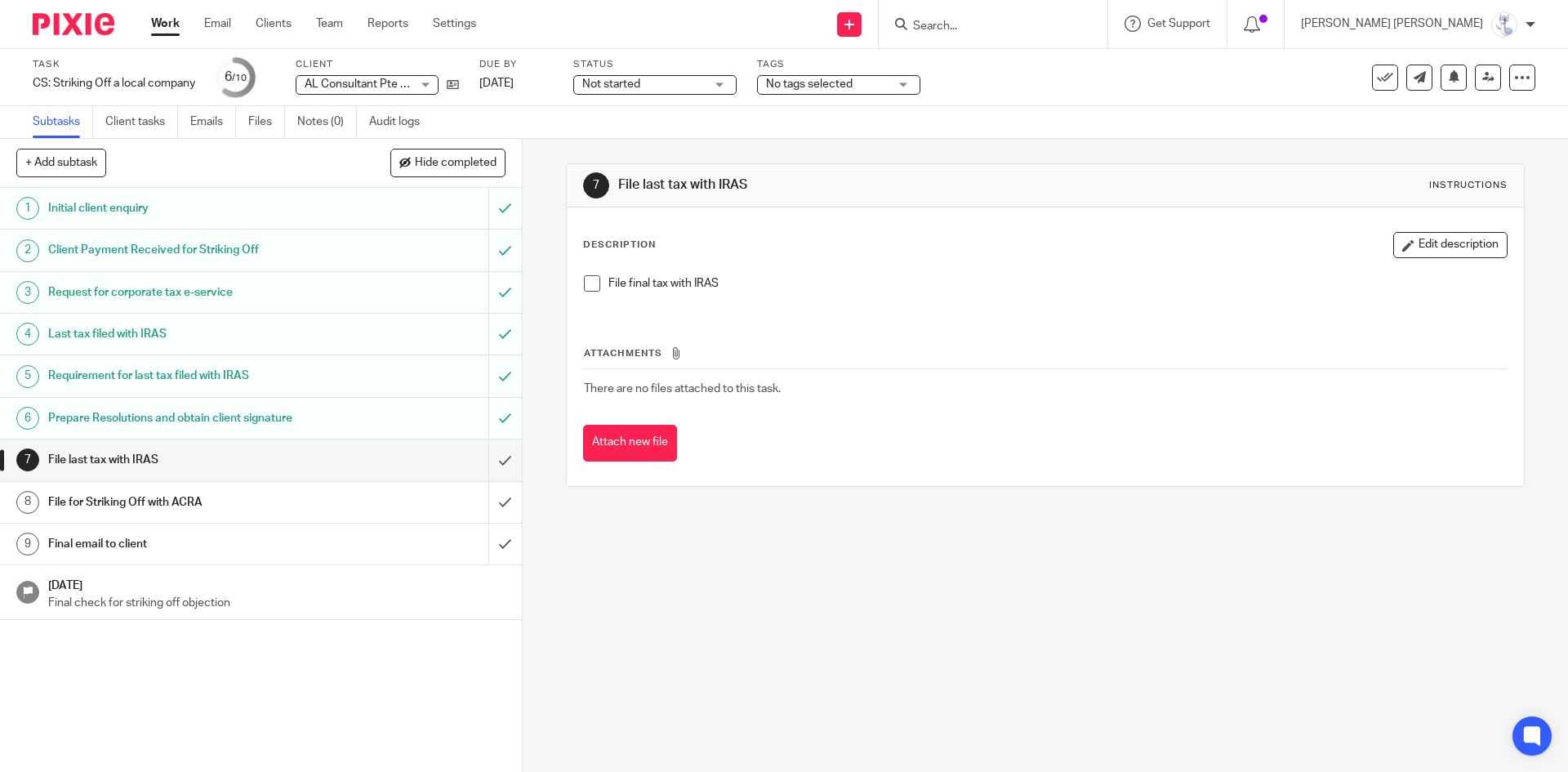
click at [185, 215] on h1 "Initial client enquiry" at bounding box center [189, 208] width 283 height 25
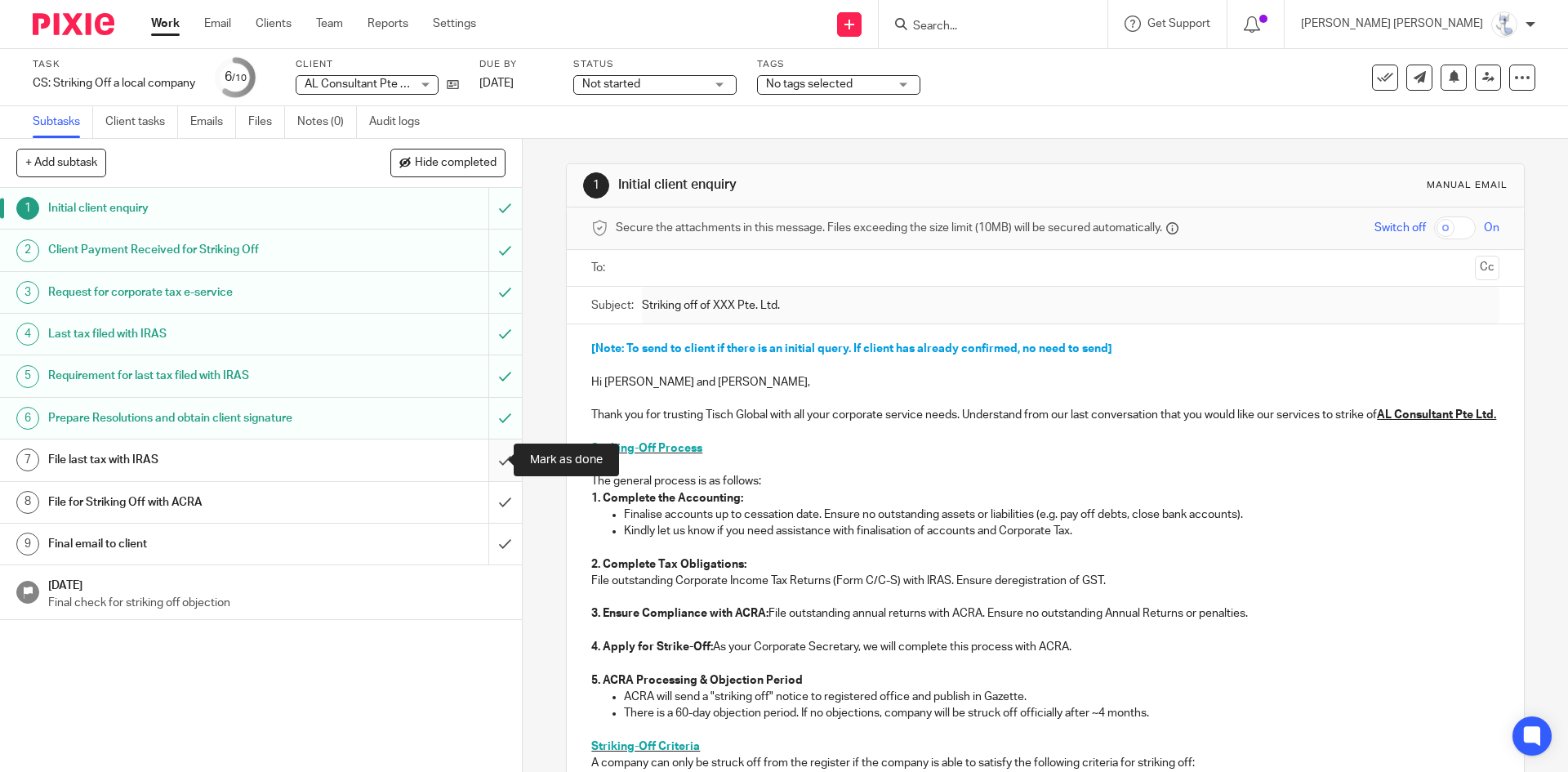
click at [481, 454] on input "submit" at bounding box center [261, 460] width 522 height 40
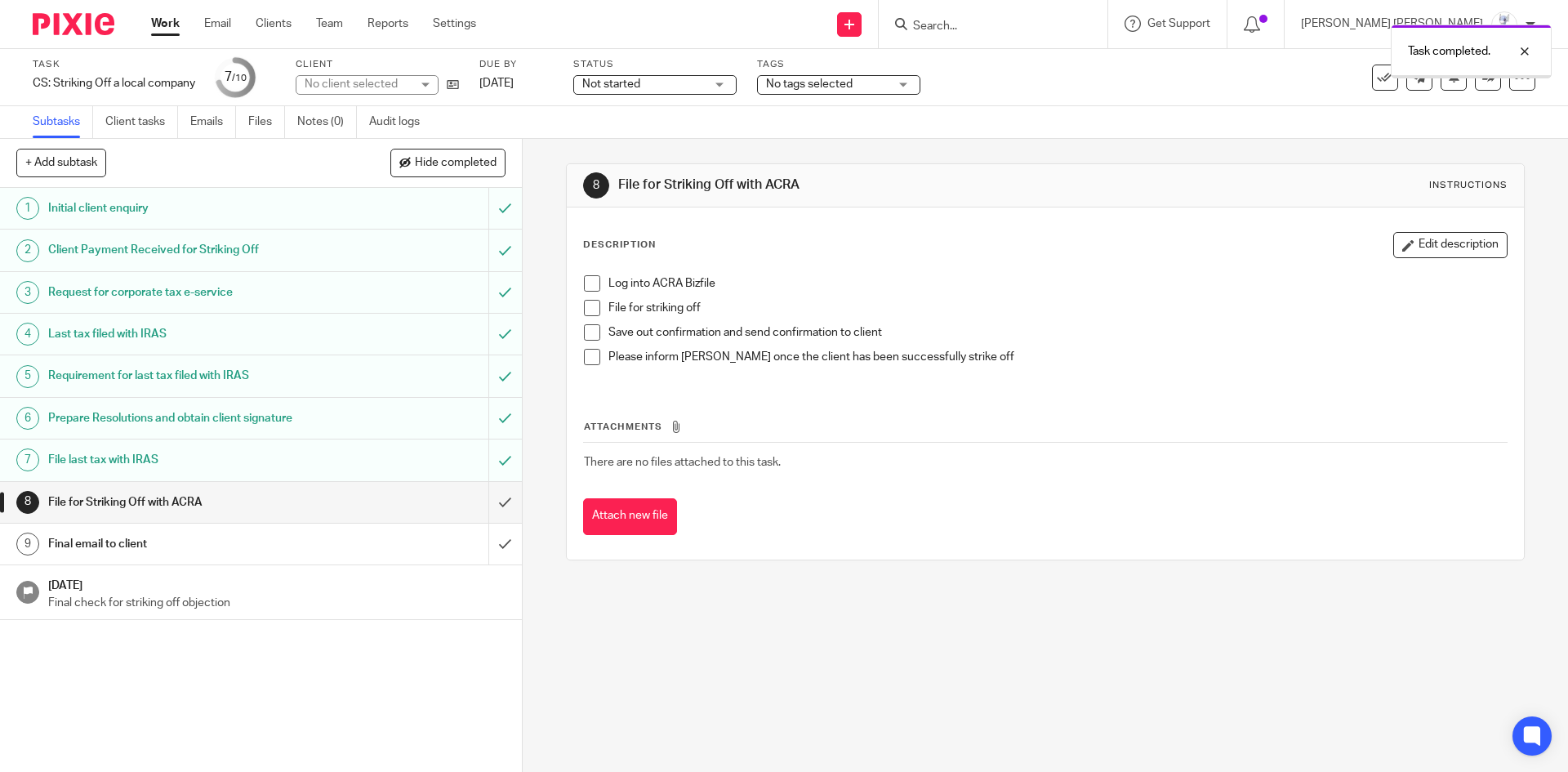
click at [381, 455] on div "File last tax with IRAS" at bounding box center [259, 460] width 423 height 25
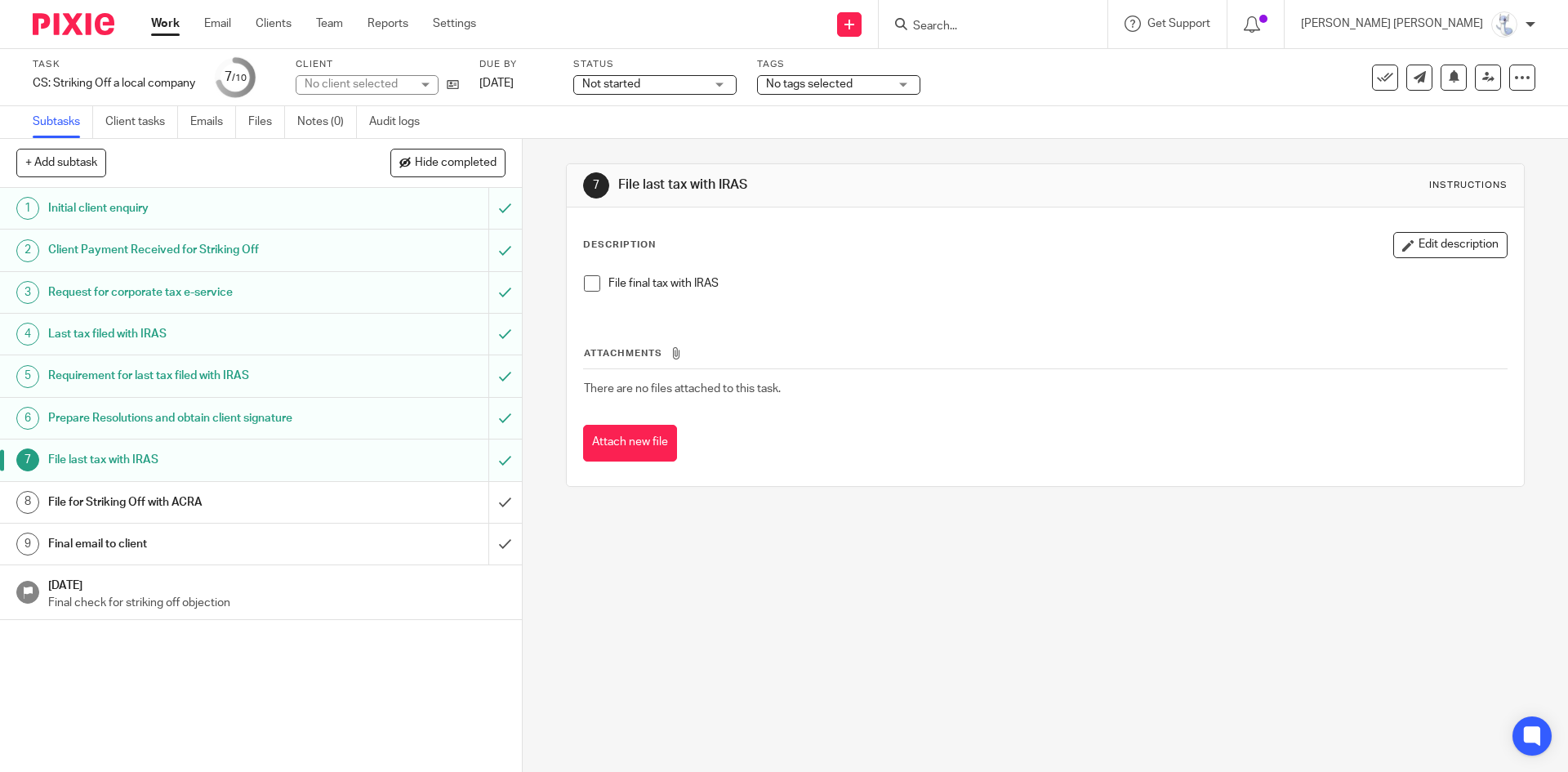
click at [333, 513] on div "File for Striking Off with ACRA" at bounding box center [259, 503] width 423 height 25
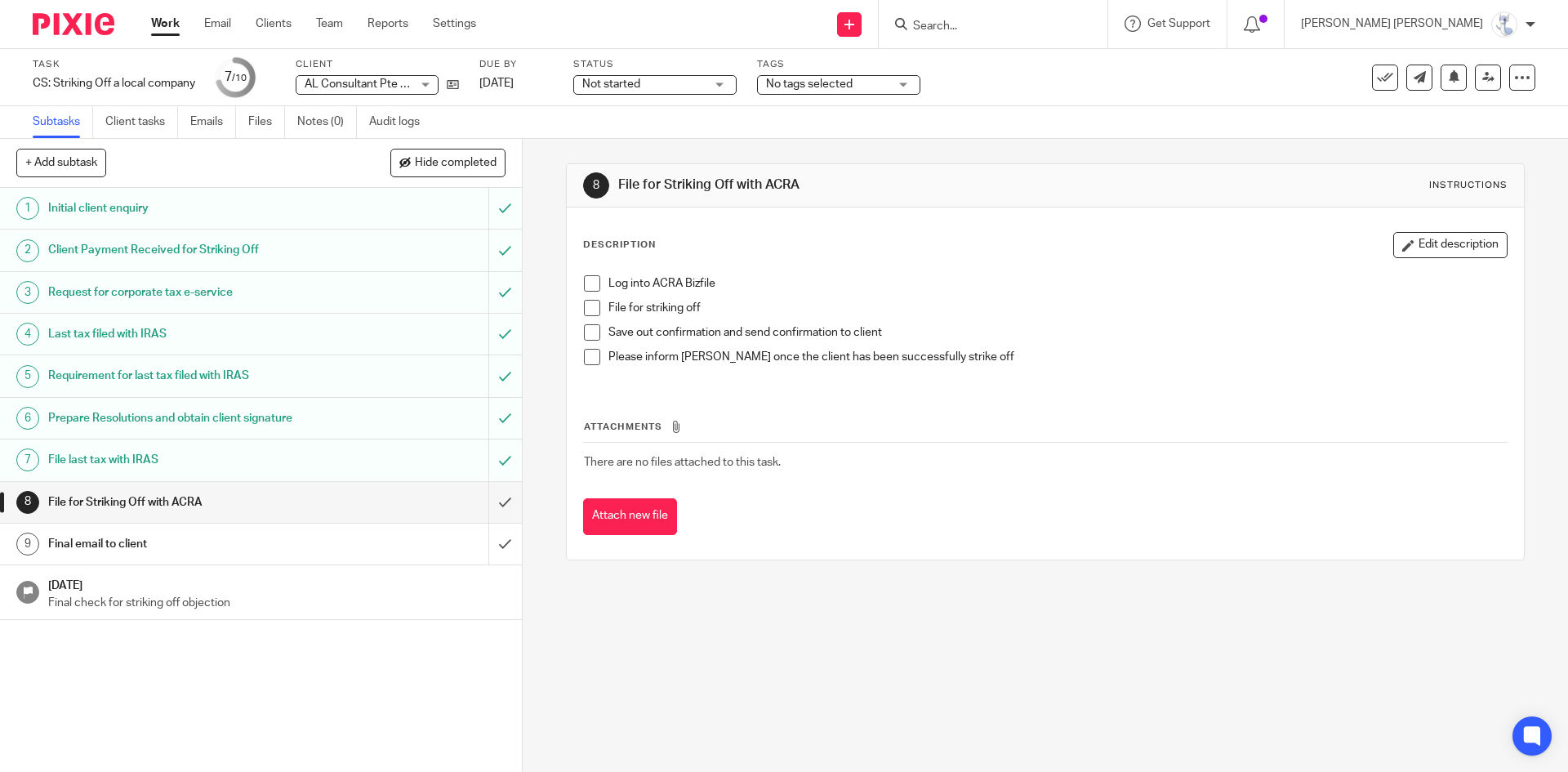
click at [234, 548] on h1 "Final email to client" at bounding box center [189, 544] width 283 height 25
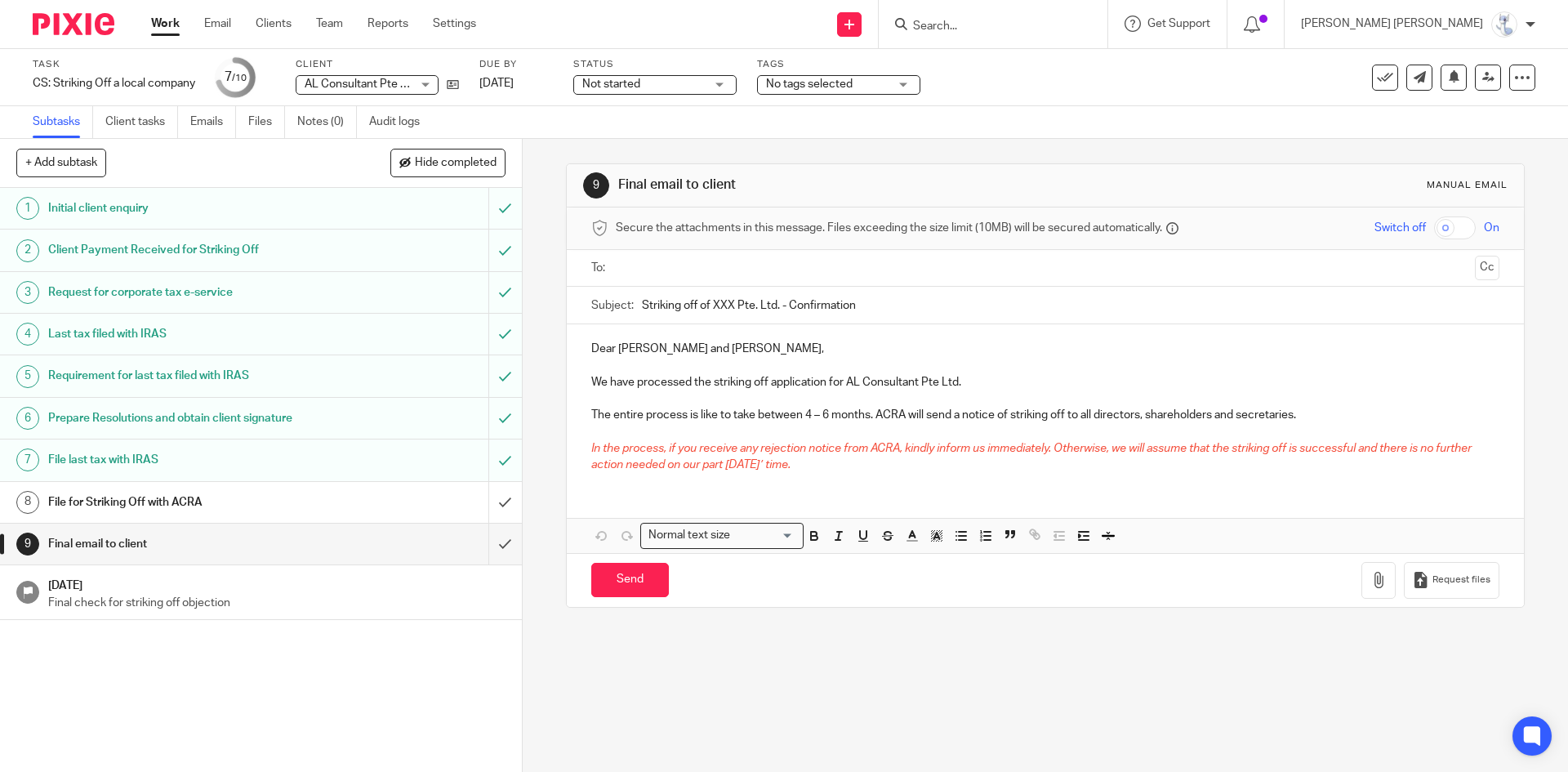
click at [703, 346] on p "Dear [PERSON_NAME] and [PERSON_NAME]," at bounding box center [1045, 349] width 908 height 17
click at [654, 371] on p at bounding box center [1045, 366] width 908 height 17
click at [716, 349] on p "Dear [PERSON_NAME] and [PERSON_NAME]," at bounding box center [1045, 349] width 908 height 17
click at [685, 367] on p at bounding box center [1045, 366] width 908 height 17
click at [720, 350] on p "Dear Sean and Brian," at bounding box center [1045, 349] width 908 height 17
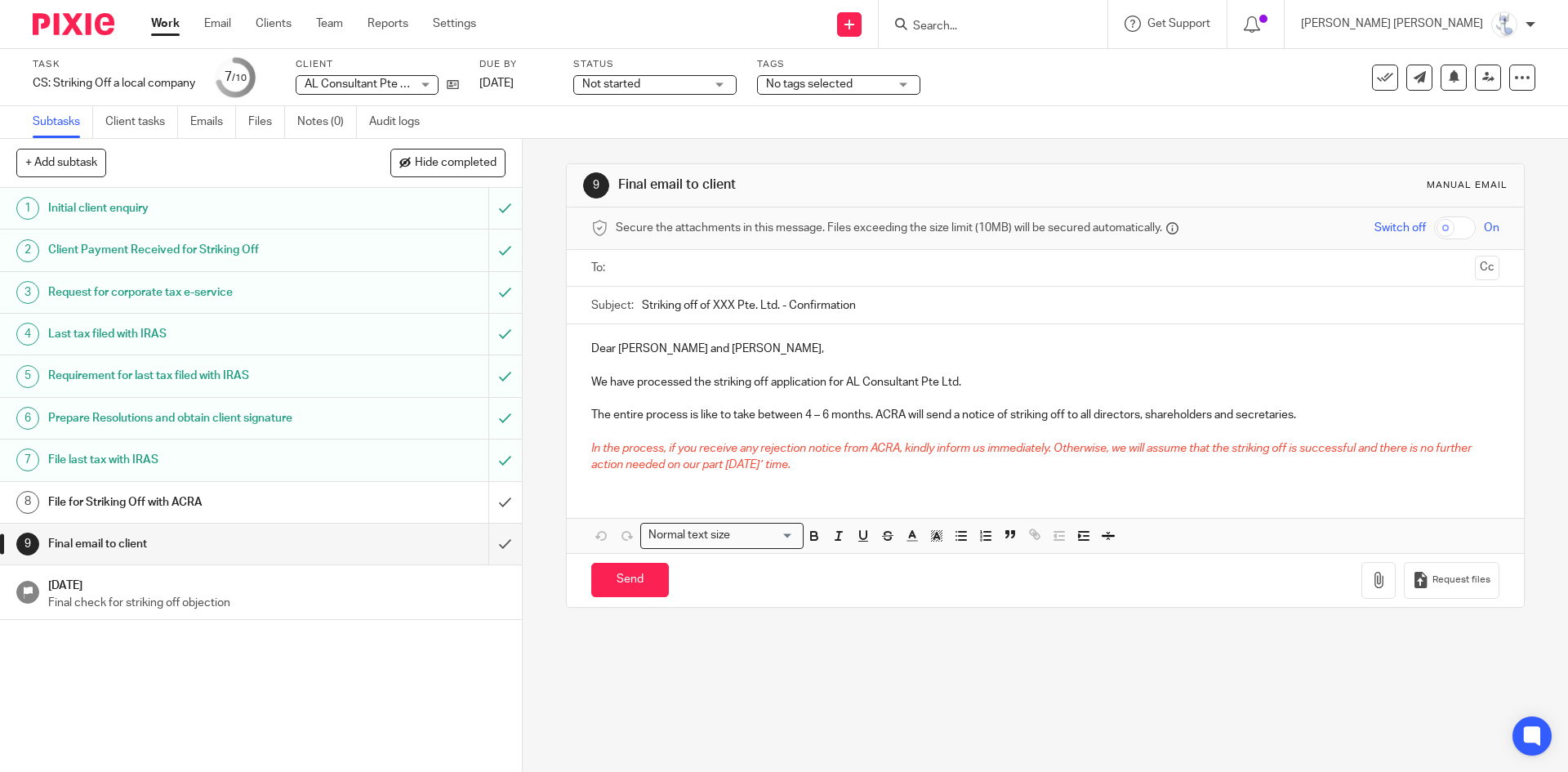
click at [694, 386] on p "We have processed the striking off application for AL Consultant Pte Ltd." at bounding box center [1045, 382] width 908 height 17
click at [690, 385] on p "We have processed the striking off application for AL Consultant Pte Ltd." at bounding box center [1045, 382] width 908 height 17
click at [714, 380] on p "We have processed the striking off application for AL Consultant Pte Ltd." at bounding box center [1045, 382] width 908 height 17
click at [709, 380] on p "We have processed the striking off application for AL Consultant Pte Ltd." at bounding box center [1045, 382] width 908 height 17
click at [636, 383] on p "We have processed the striking off application for AL Consultant Pte Ltd." at bounding box center [1045, 382] width 908 height 17
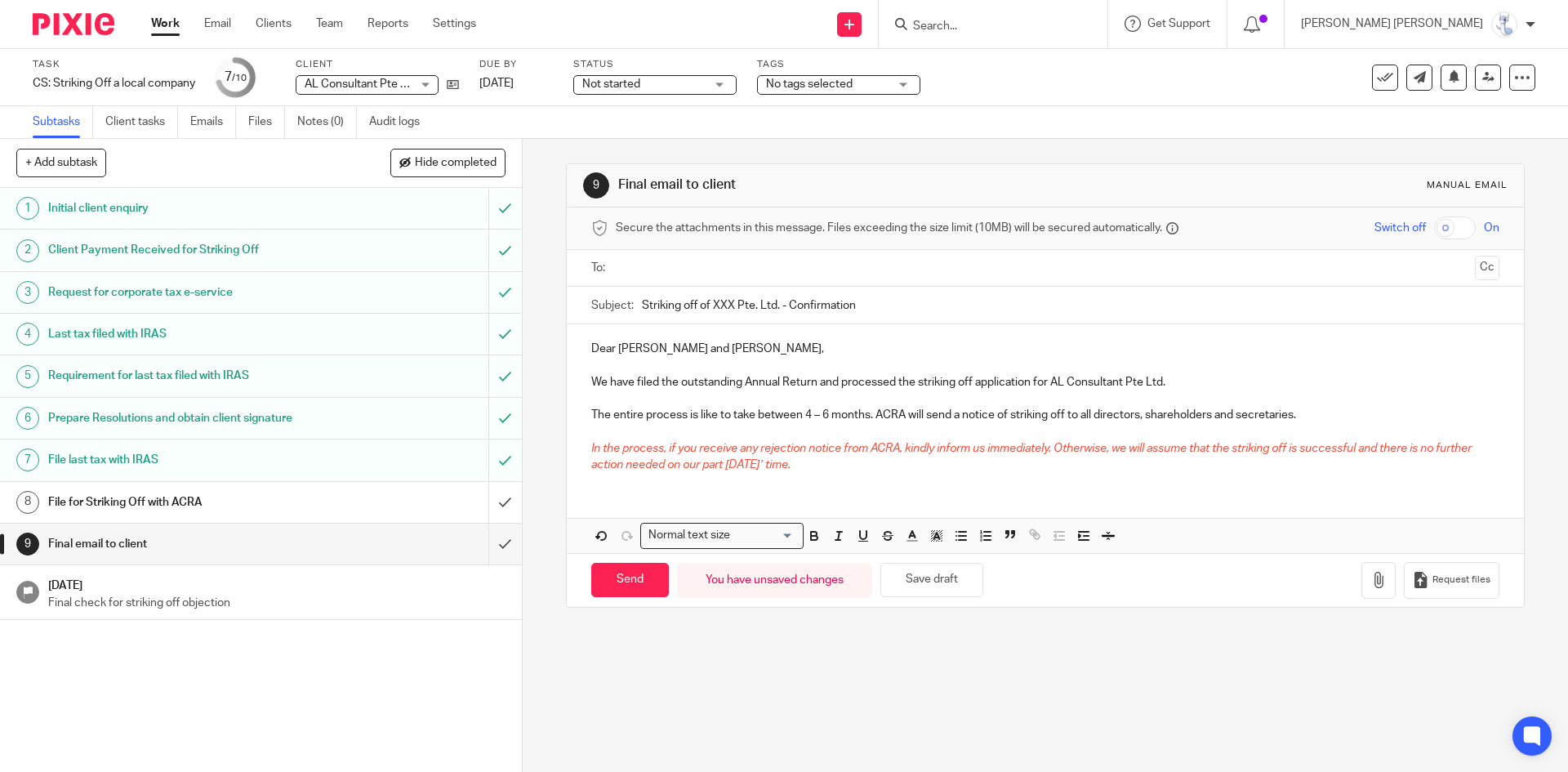
drag, startPoint x: 730, startPoint y: 301, endPoint x: 711, endPoint y: 304, distance: 19.2
click at [711, 304] on input "Striking off of XXX Pte. Ltd. - Confirmation" at bounding box center [1070, 305] width 857 height 37
drag, startPoint x: 586, startPoint y: 345, endPoint x: 844, endPoint y: 484, distance: 293.1
click at [844, 484] on div "Dear Sean and Brian, We have filed the outstanding Annual Return and processed …" at bounding box center [1044, 404] width 956 height 161
copy div "Dear Sean and Brian, We have filed the outstanding Annual Return and processed …"
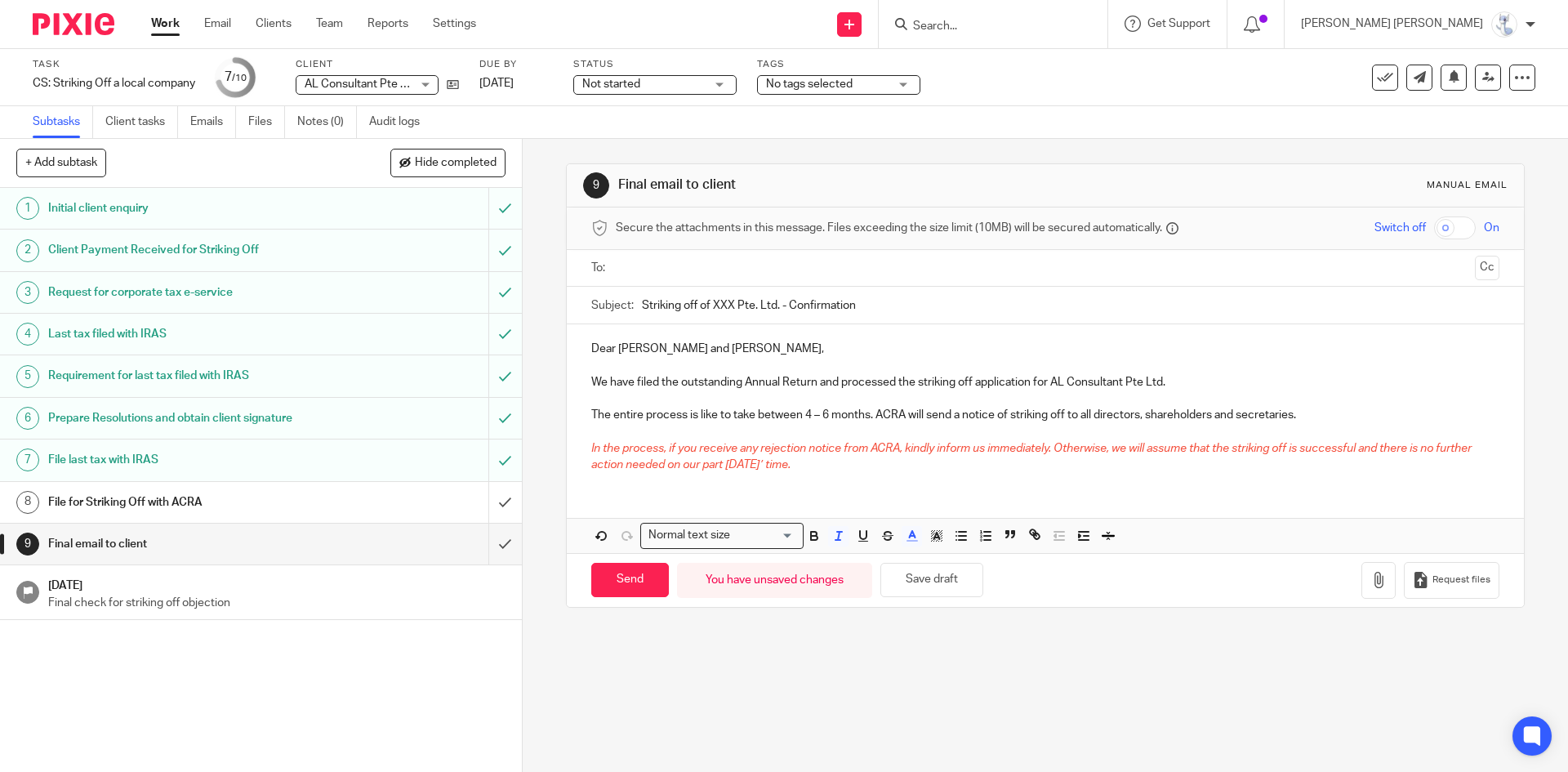
click at [844, 482] on div "Dear Sean and Brian, We have filed the outstanding Annual Return and processed …" at bounding box center [1044, 404] width 956 height 161
drag, startPoint x: 846, startPoint y: 477, endPoint x: 561, endPoint y: 446, distance: 286.7
click at [566, 446] on div "9 Final email to client Manual email Secure the attachments in this message. Fi…" at bounding box center [1044, 386] width 958 height 445
copy span "In the process, if you receive any rejection notice from ACRA, kindly inform us…"
click at [705, 416] on p "The entire process is like to take between 4 – 6 months. ACRA will send a notic…" at bounding box center [1045, 415] width 908 height 17
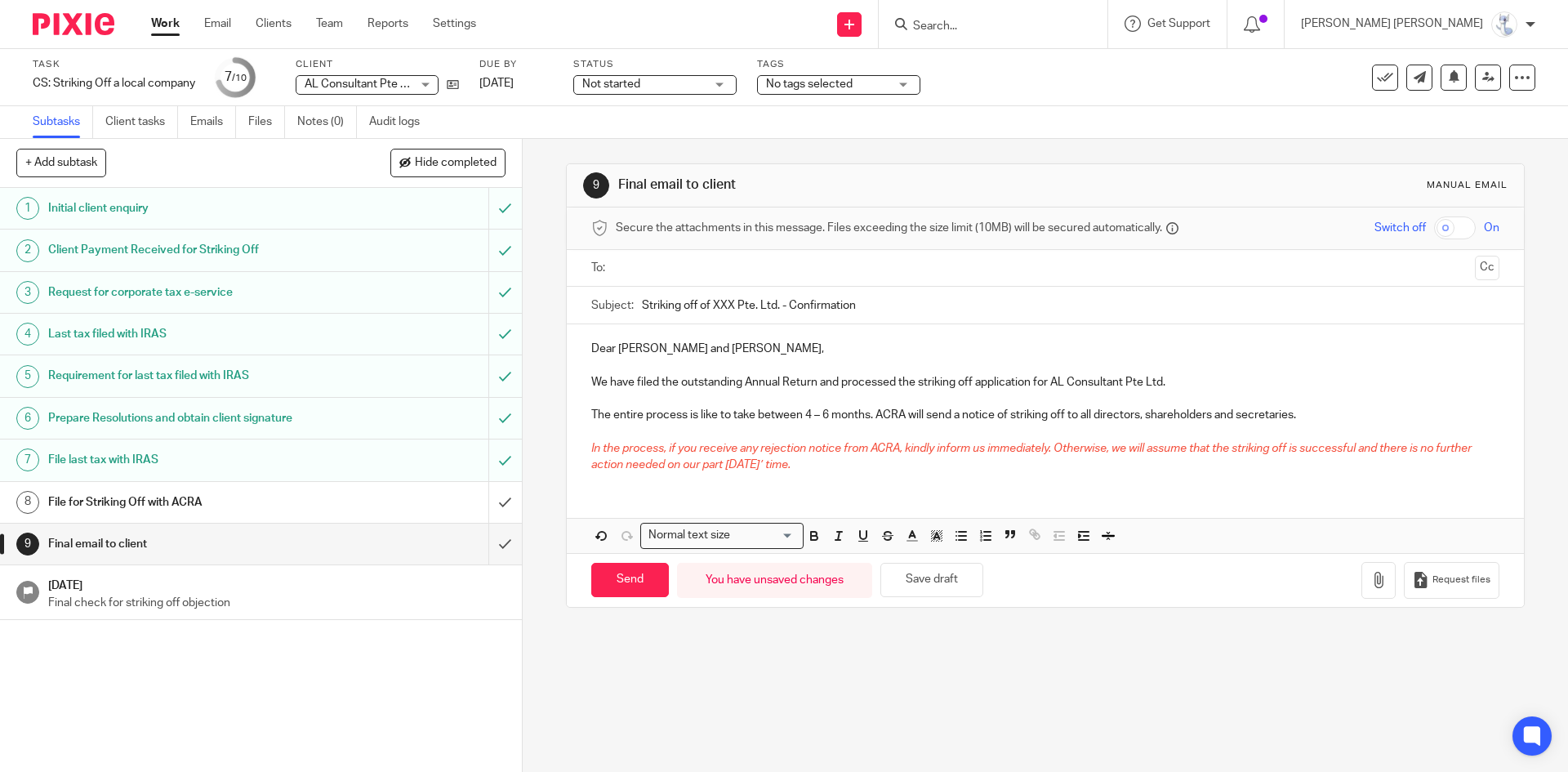
drag, startPoint x: 868, startPoint y: 305, endPoint x: 778, endPoint y: 312, distance: 90.3
click at [778, 312] on input "Striking off of XXX Pte. Ltd. - Confirmation" at bounding box center [1070, 305] width 857 height 37
click at [291, 494] on h1 "File for Striking Off with ACRA" at bounding box center [189, 503] width 283 height 25
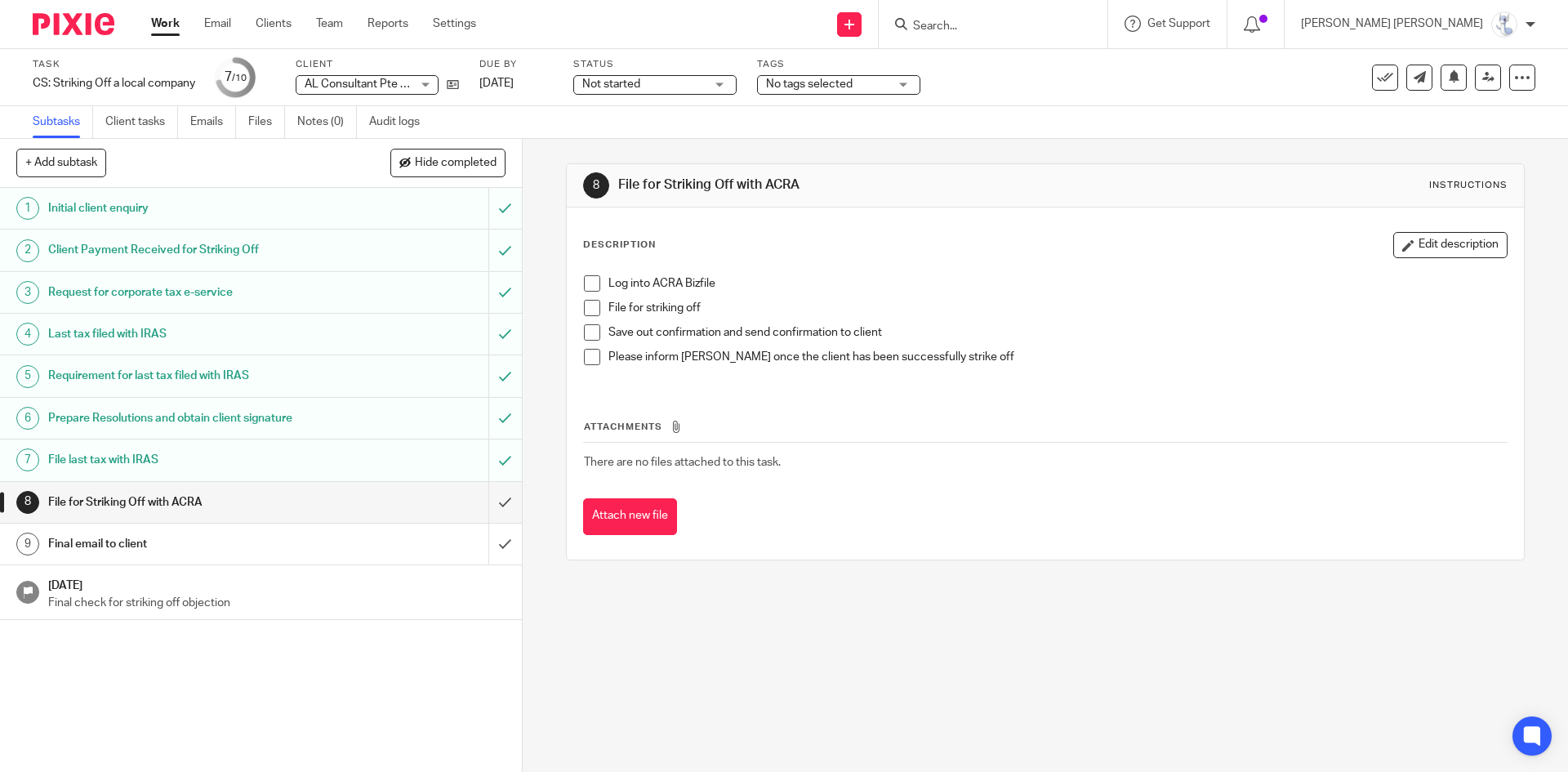
click at [910, 552] on div "Description Edit description Log into ACRA Bizfile File for striking off Save o…" at bounding box center [1044, 383] width 956 height 352
click at [1053, 28] on input "Search" at bounding box center [985, 27] width 147 height 15
type input "orange interior con"
click at [153, 545] on h1 "Final email to client" at bounding box center [189, 544] width 283 height 25
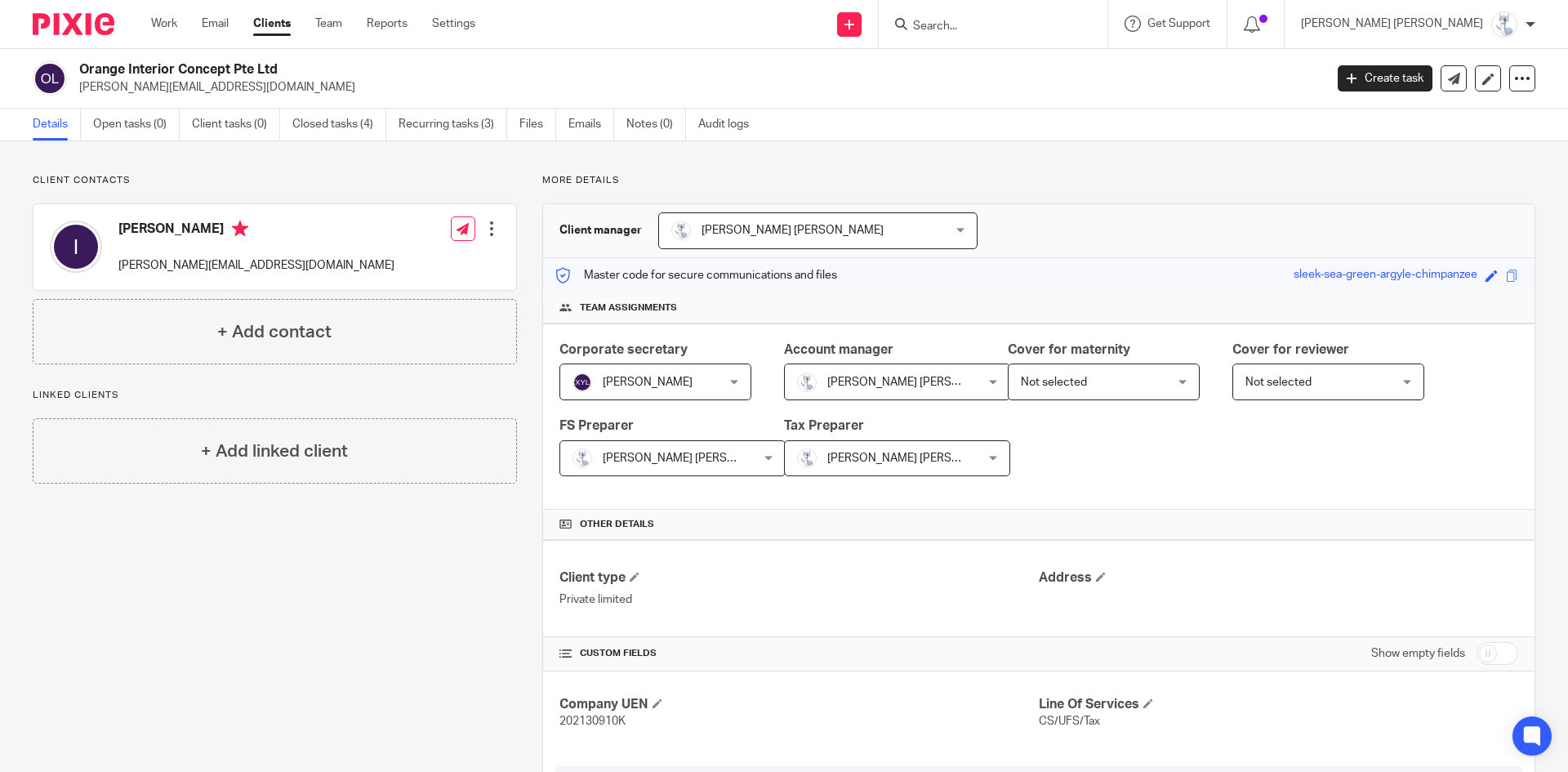
click at [1058, 26] on input "Search" at bounding box center [985, 27] width 147 height 15
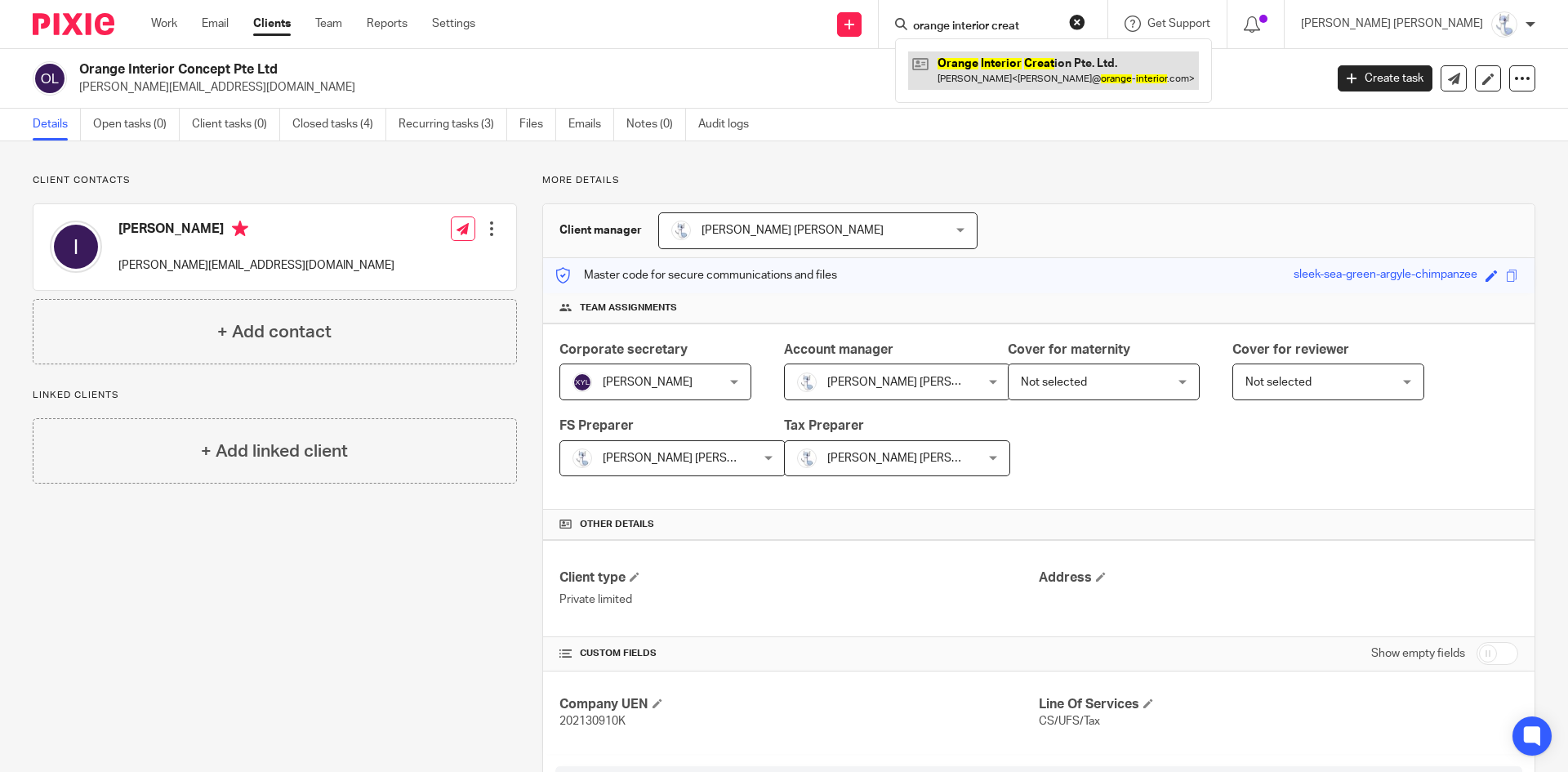
type input "orange interior creat"
click at [1196, 65] on link at bounding box center [1054, 70] width 291 height 38
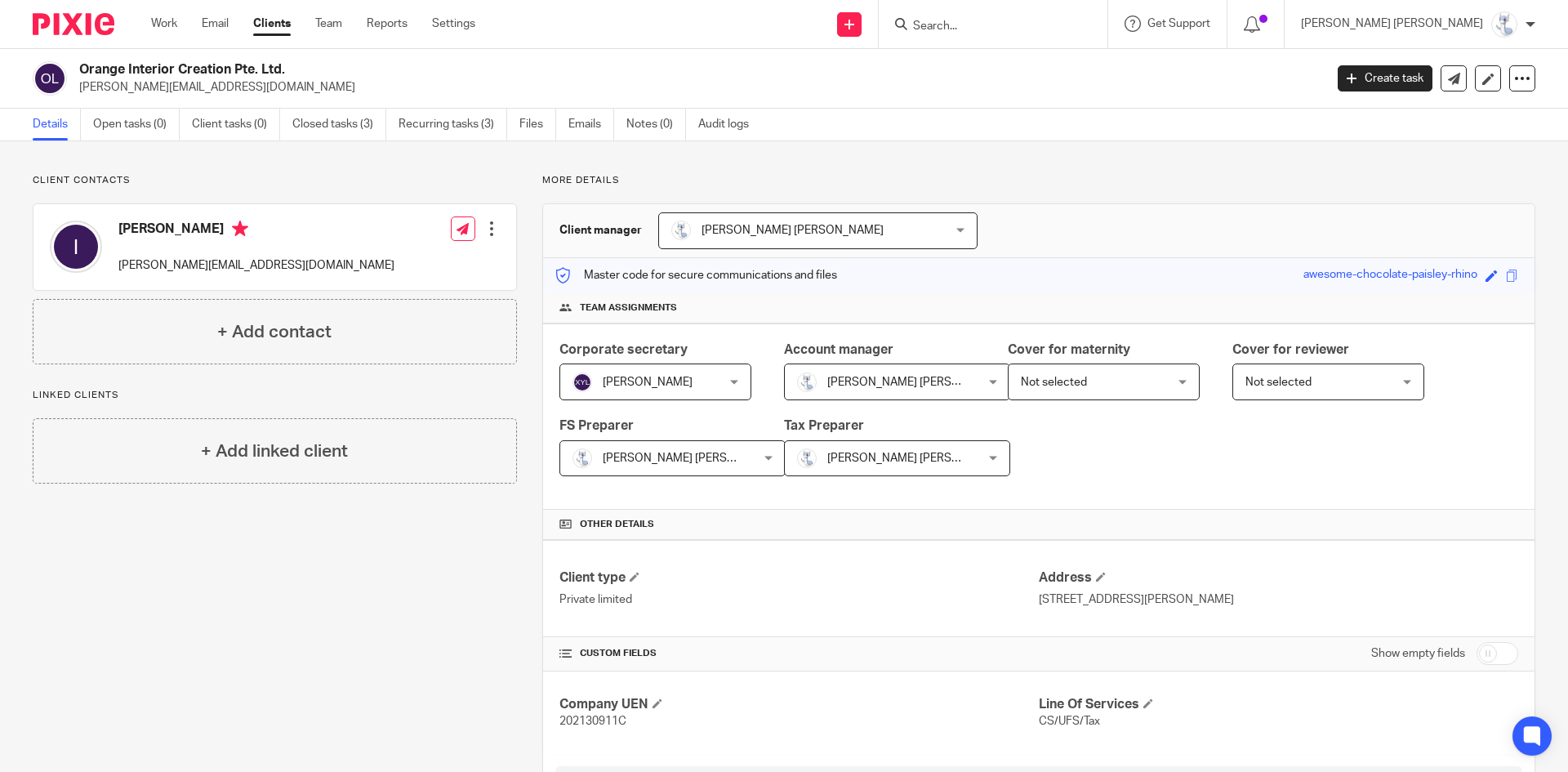
click at [1058, 28] on input "Search" at bounding box center [985, 27] width 147 height 15
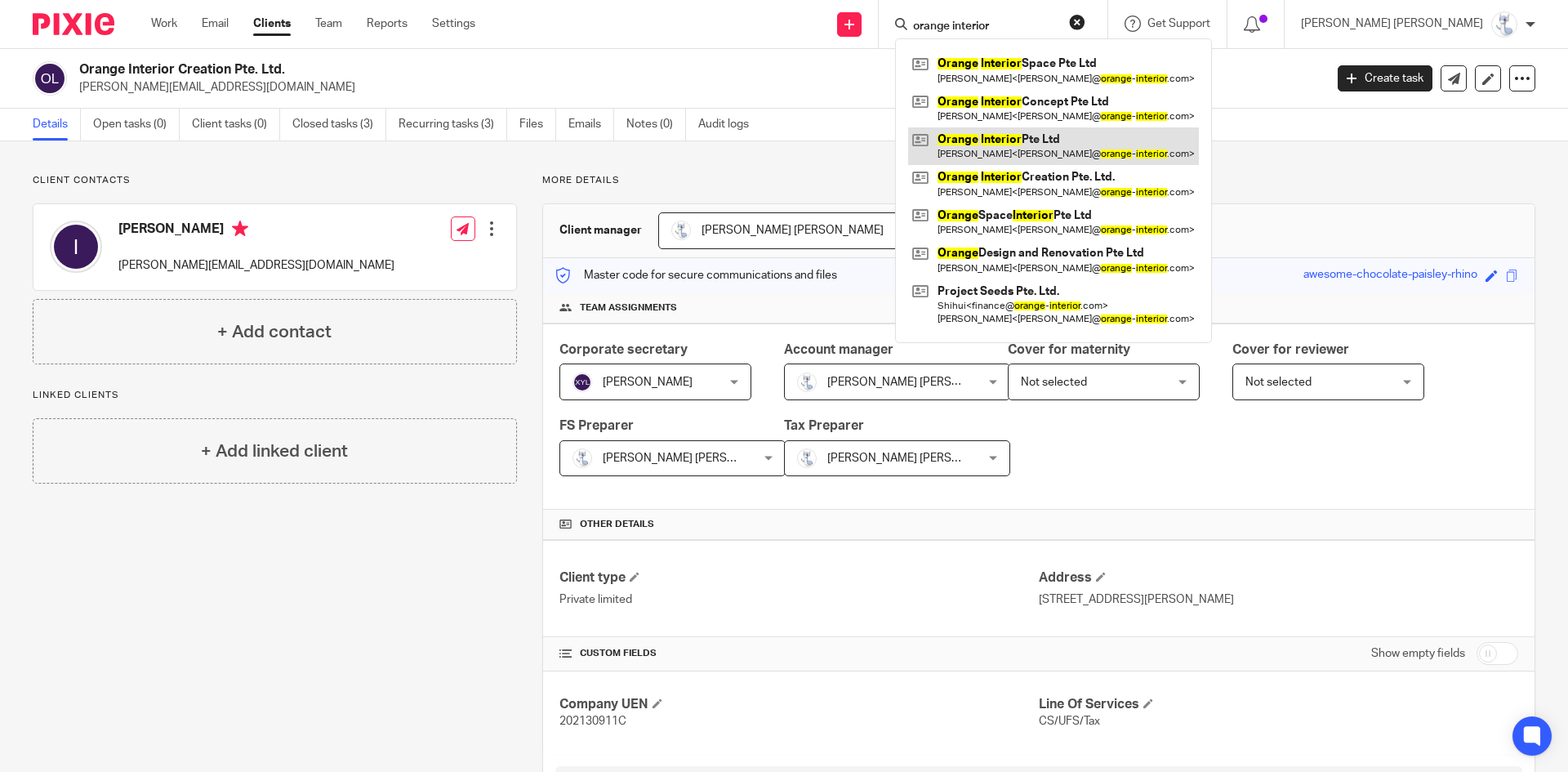
type input "orange interior"
click at [1134, 140] on link at bounding box center [1054, 146] width 291 height 38
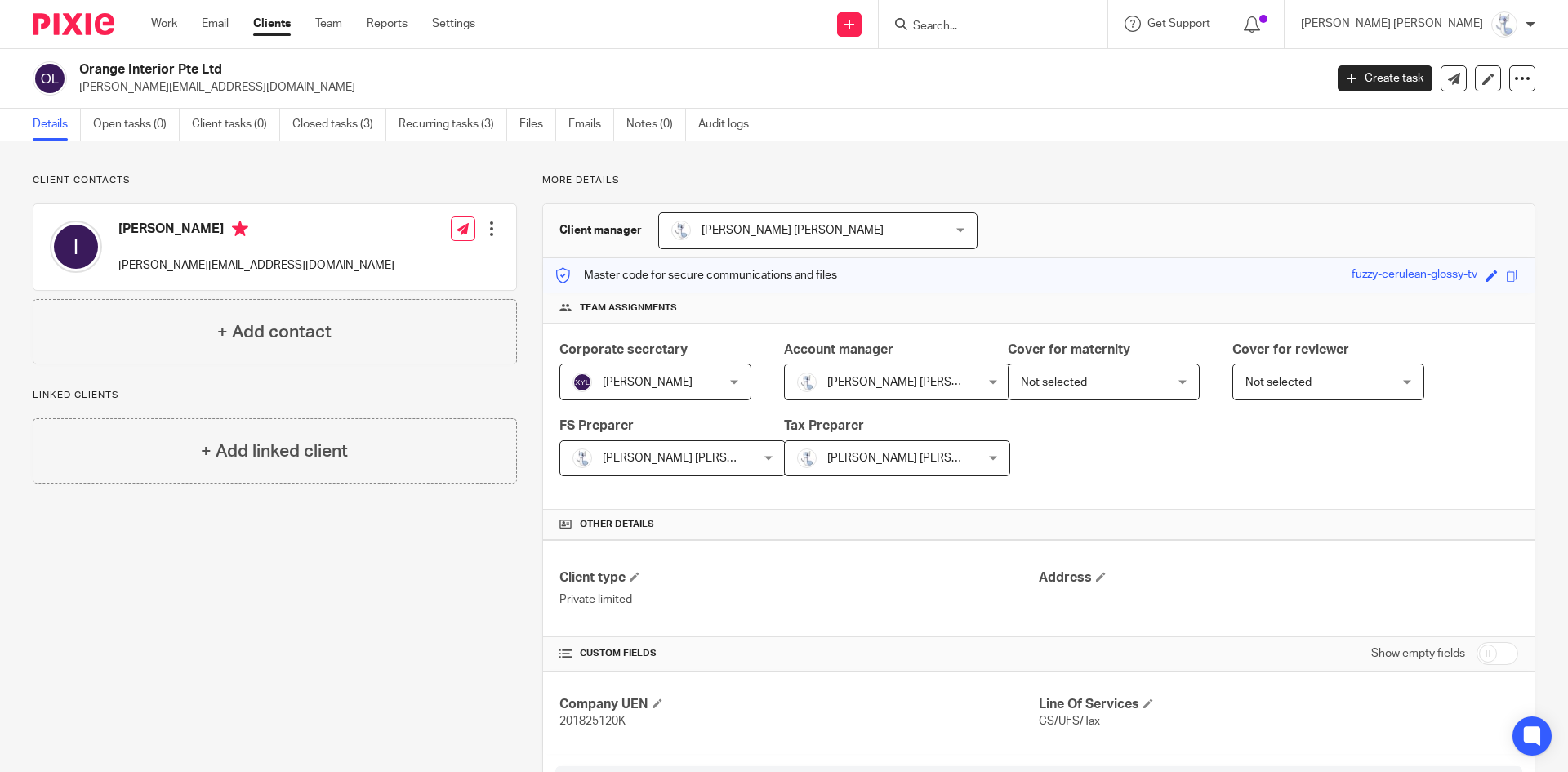
click at [1058, 26] on input "Search" at bounding box center [985, 27] width 147 height 15
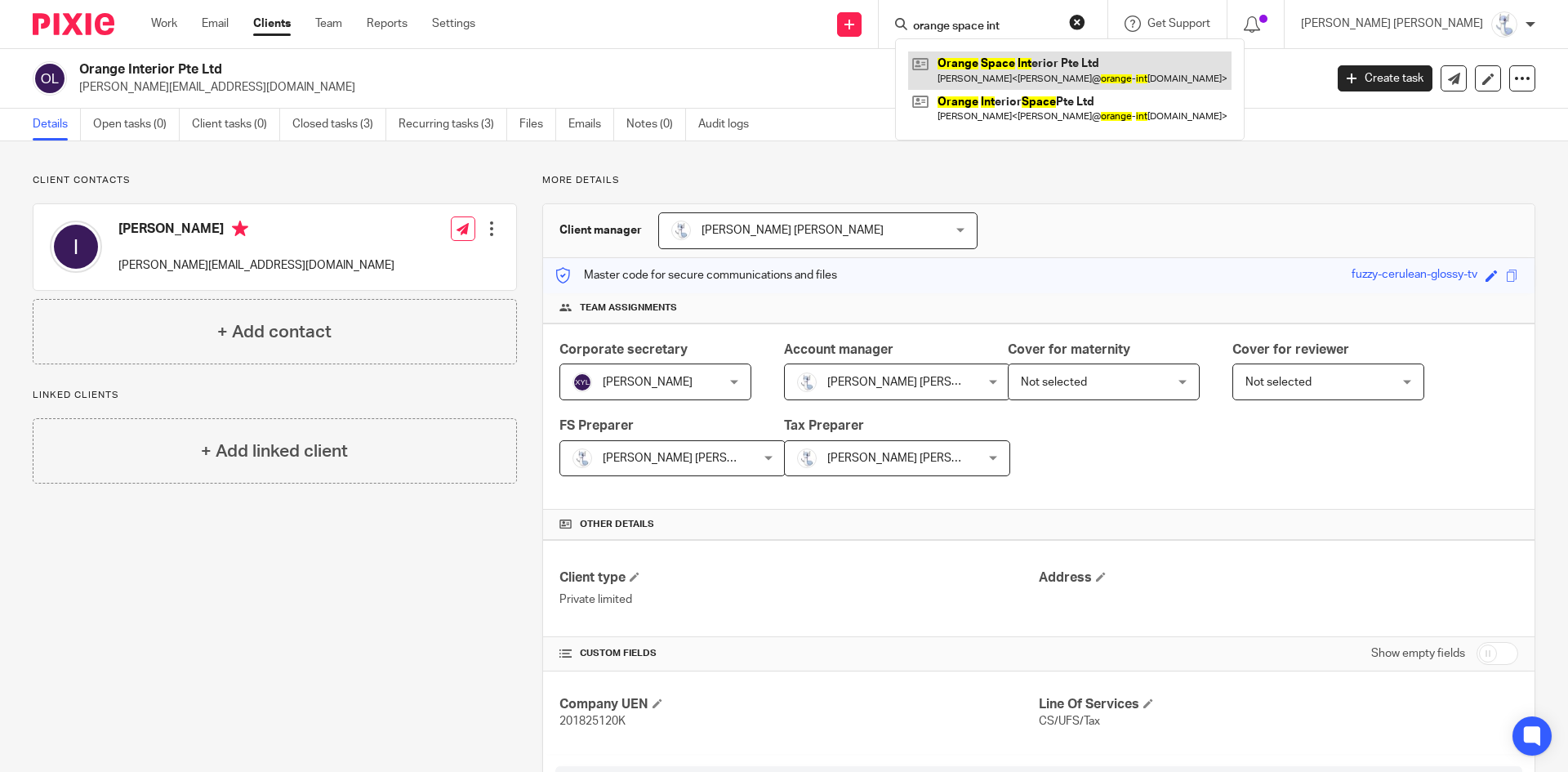
type input "orange space int"
click at [1099, 59] on link at bounding box center [1070, 70] width 323 height 38
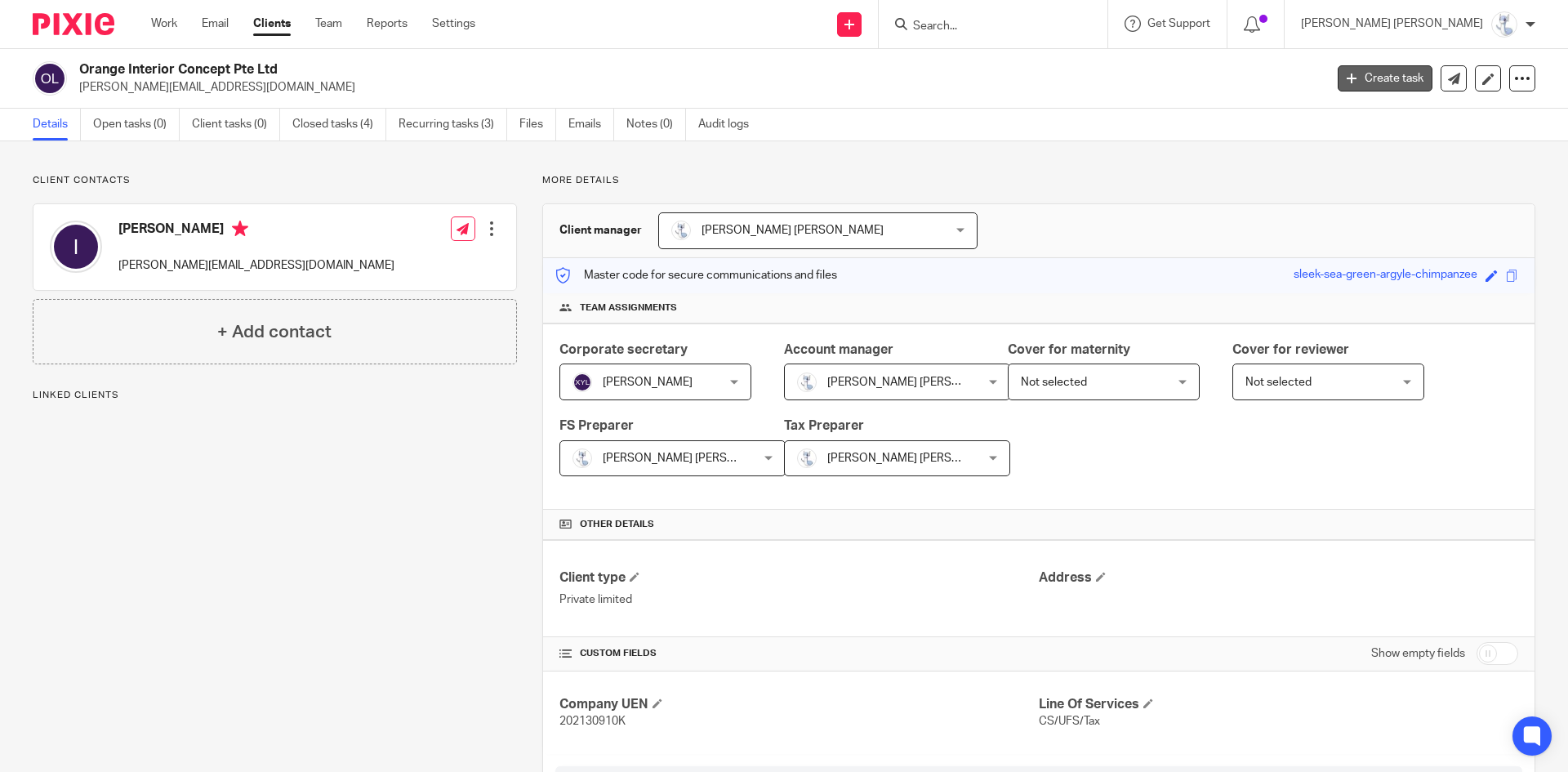
click at [1351, 83] on link "Create task" at bounding box center [1385, 78] width 95 height 26
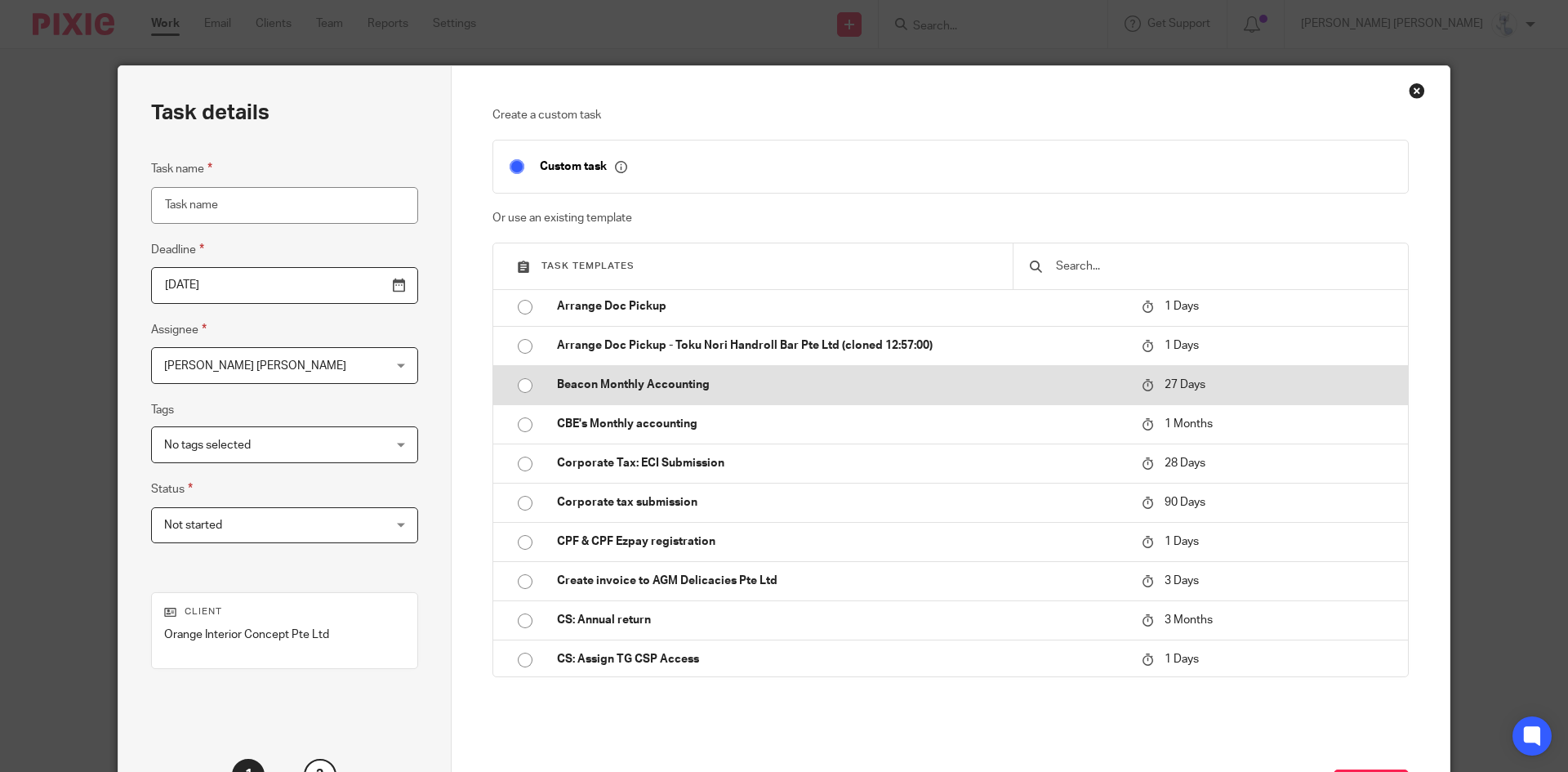
scroll to position [82, 0]
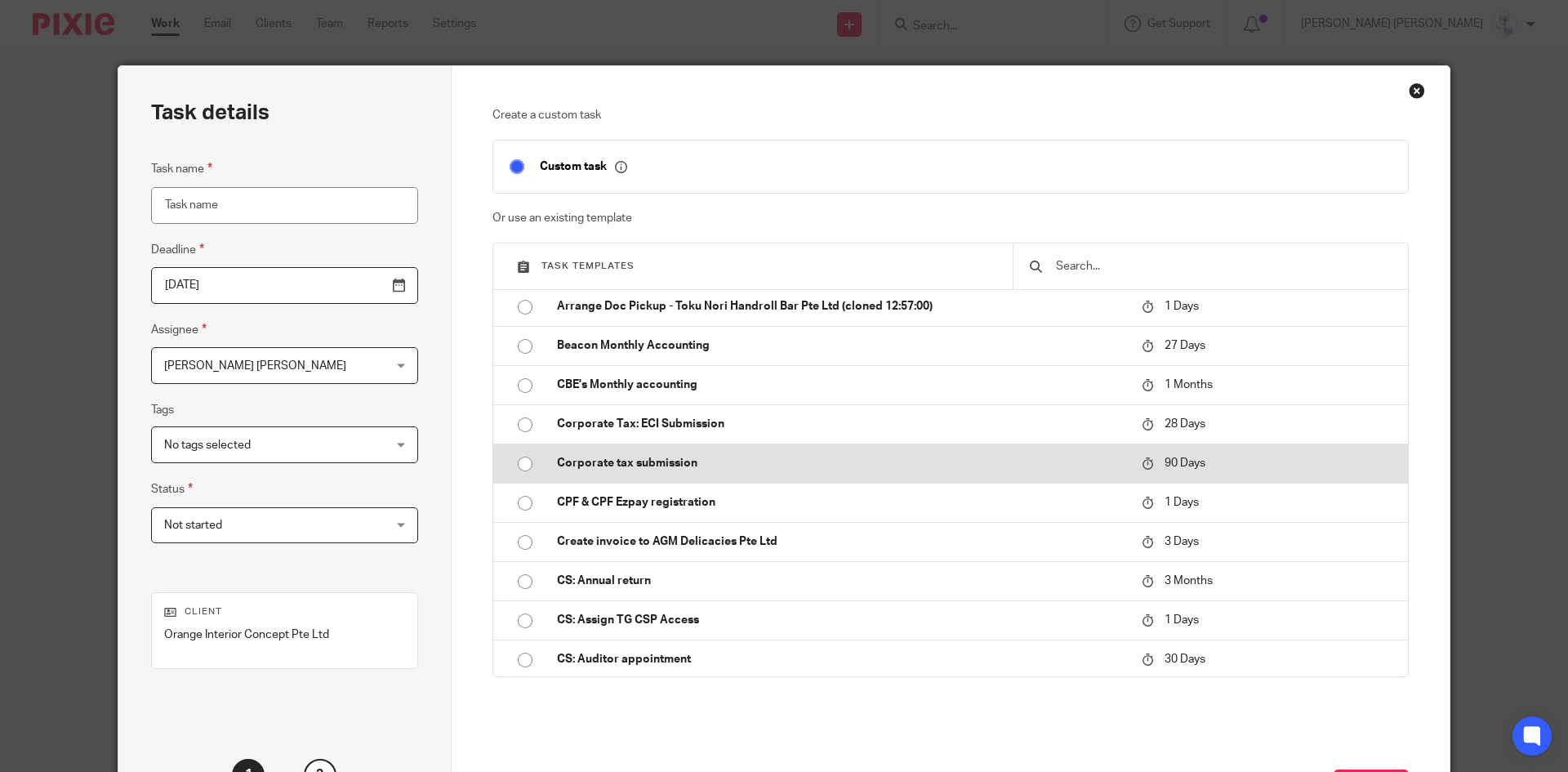
click at [616, 460] on p "Corporate tax submission" at bounding box center [840, 463] width 569 height 17
type input "[DATE]"
type input "Corporate tax submission"
checkbox input "false"
radio input "true"
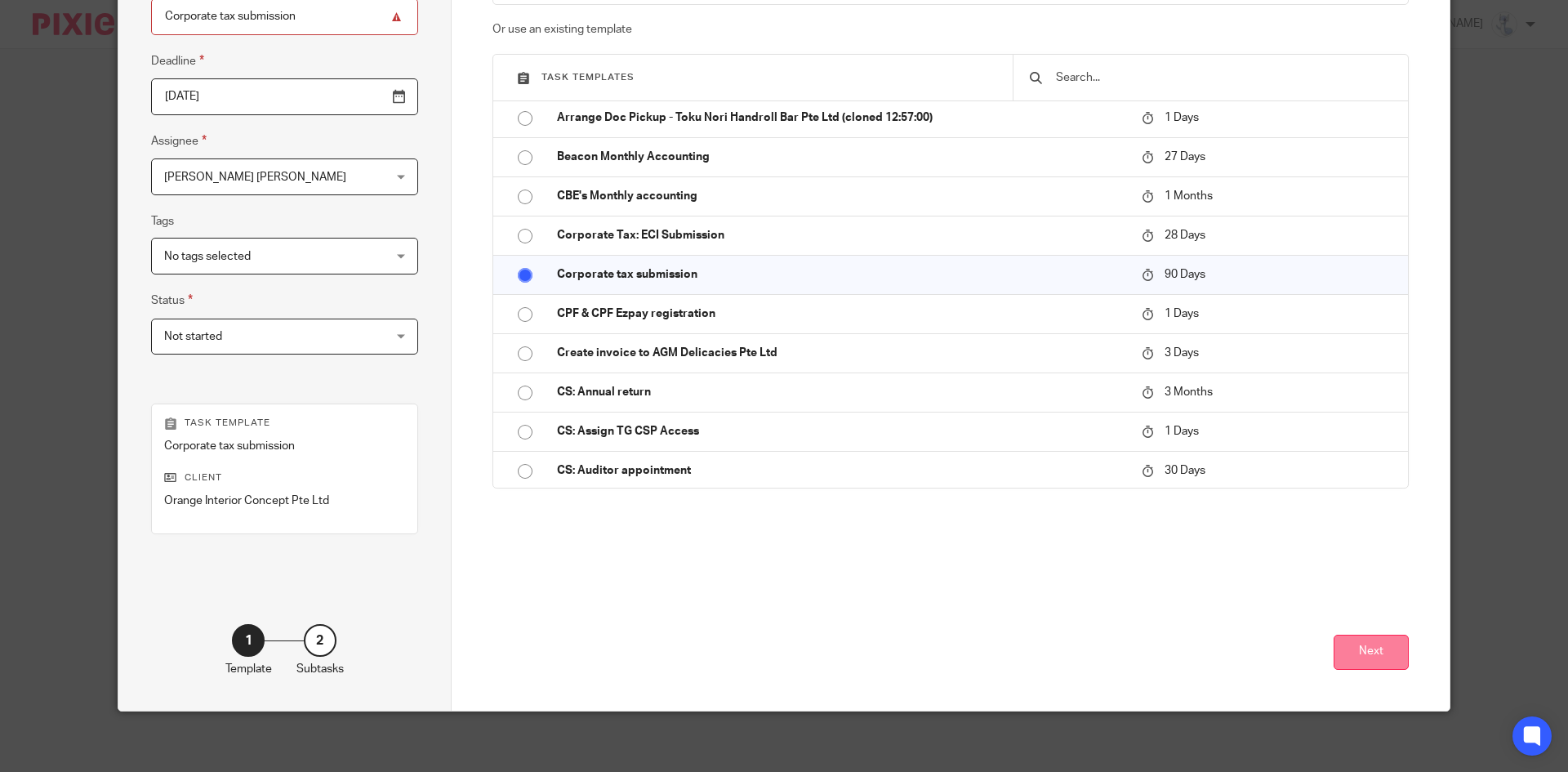
scroll to position [194, 0]
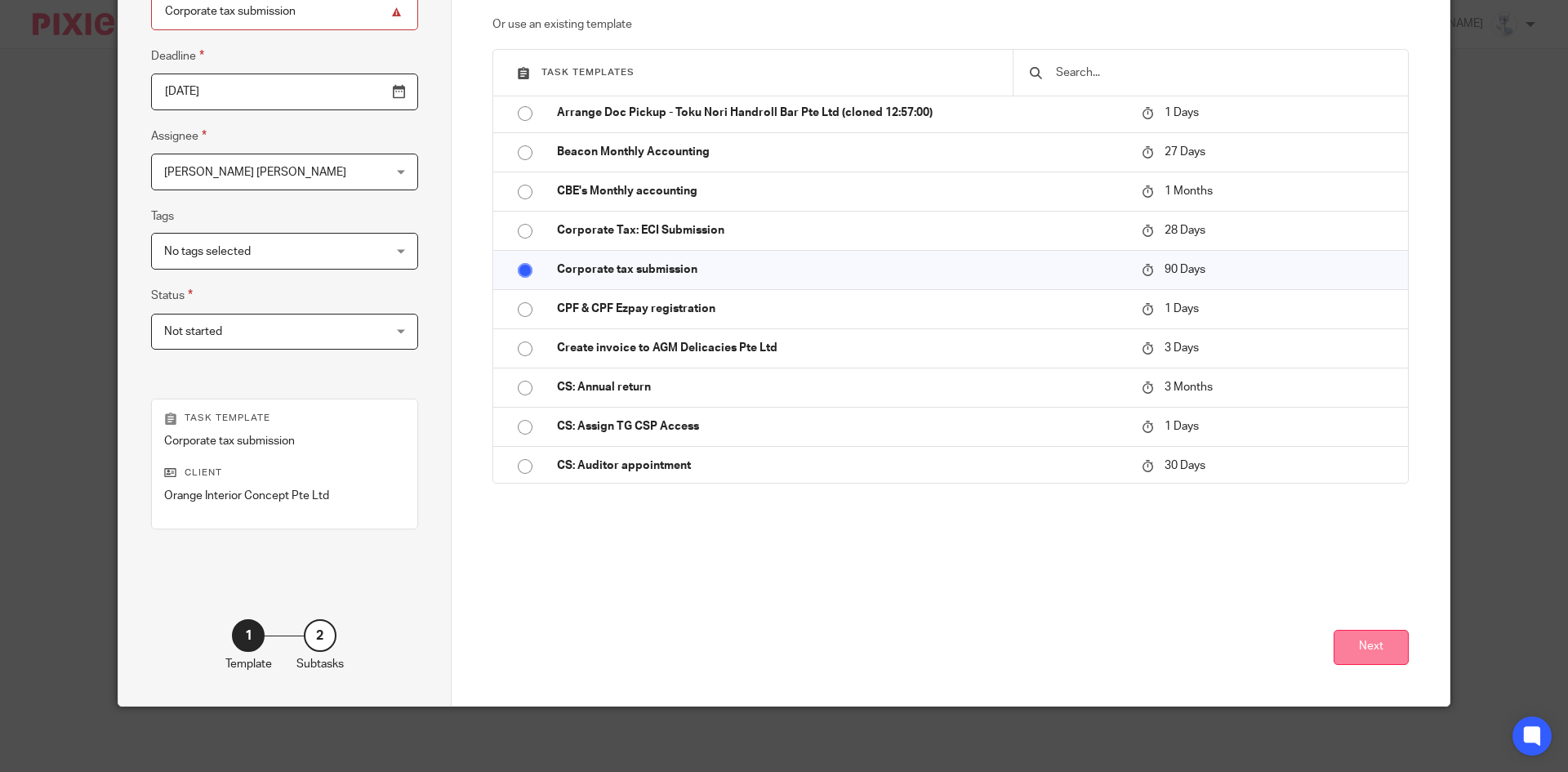
click at [1378, 652] on button "Next" at bounding box center [1371, 648] width 75 height 35
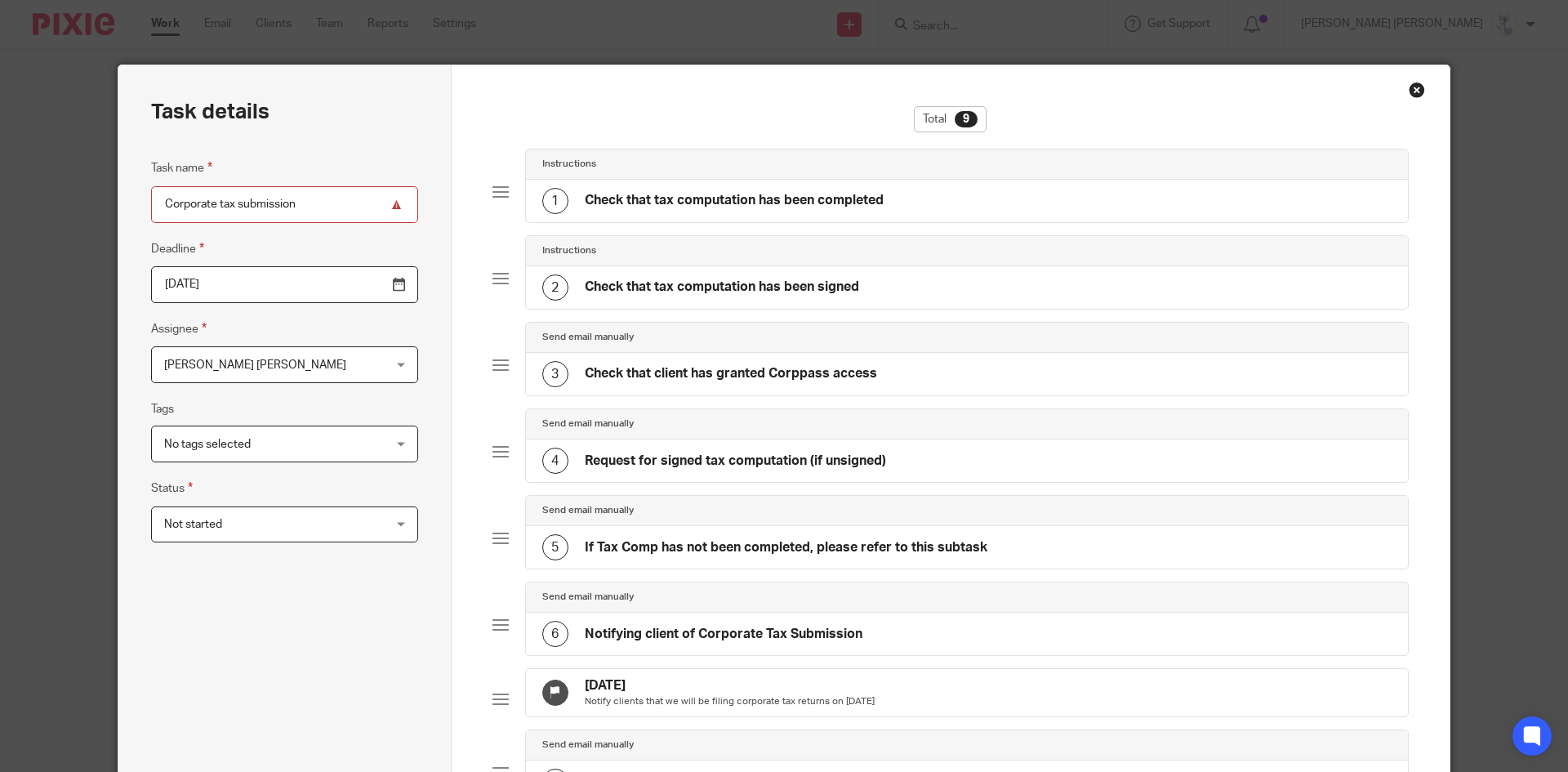
scroll to position [0, 0]
click at [724, 625] on div "6 Notifying client of Corporate Tax Submission" at bounding box center [702, 635] width 321 height 26
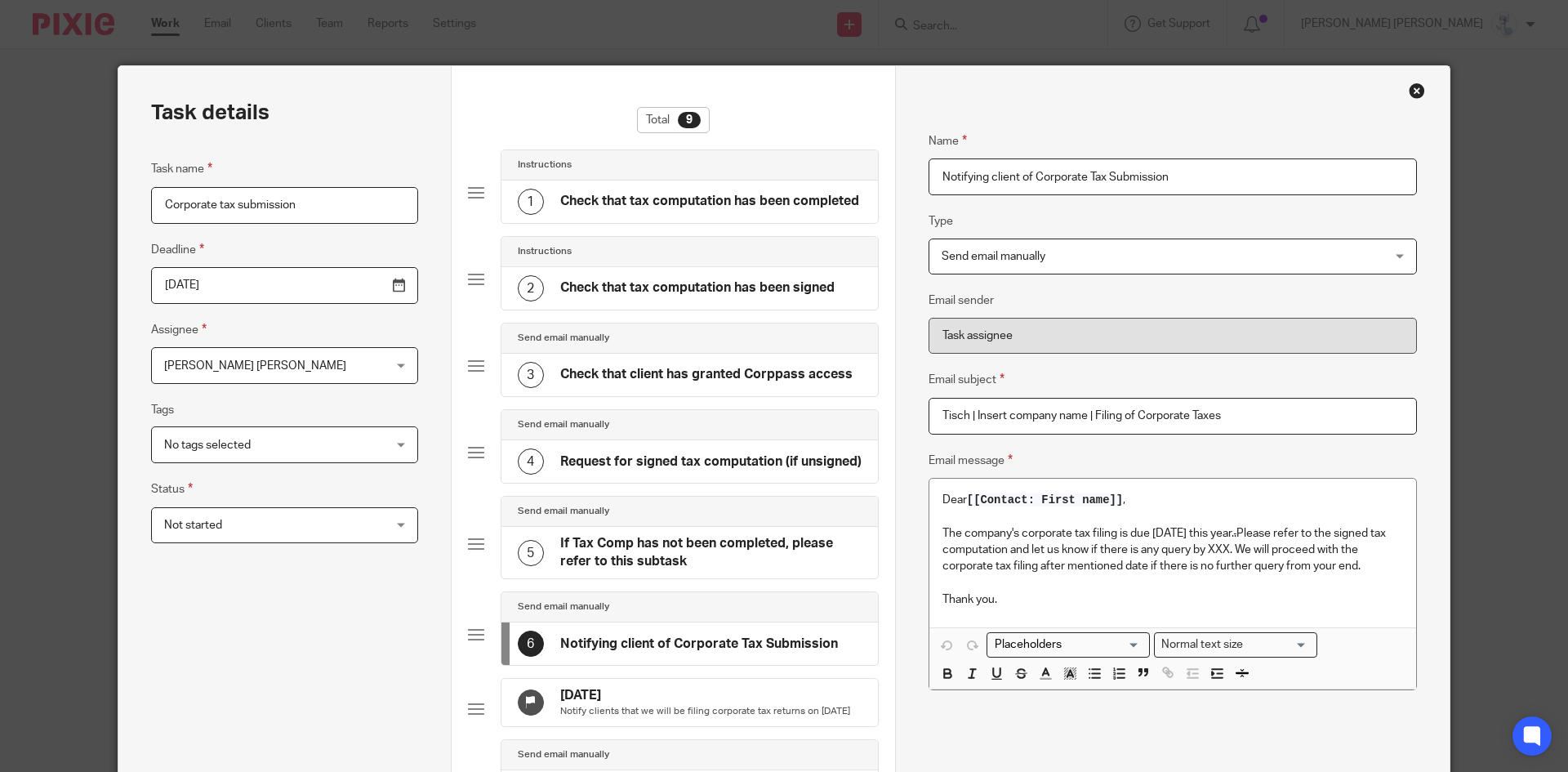
drag, startPoint x: 1264, startPoint y: 410, endPoint x: 897, endPoint y: 410, distance: 367.0
click at [897, 410] on div "Name Check that tax computation has been completed Type Instructions Instructio…" at bounding box center [1173, 581] width 555 height 1029
click at [966, 480] on div "Dear [[Contact: First name]] , The company's corporate tax filing is due [DATE]…" at bounding box center [1173, 553] width 487 height 149
click at [1419, 89] on div "Close this dialog window" at bounding box center [1417, 91] width 17 height 17
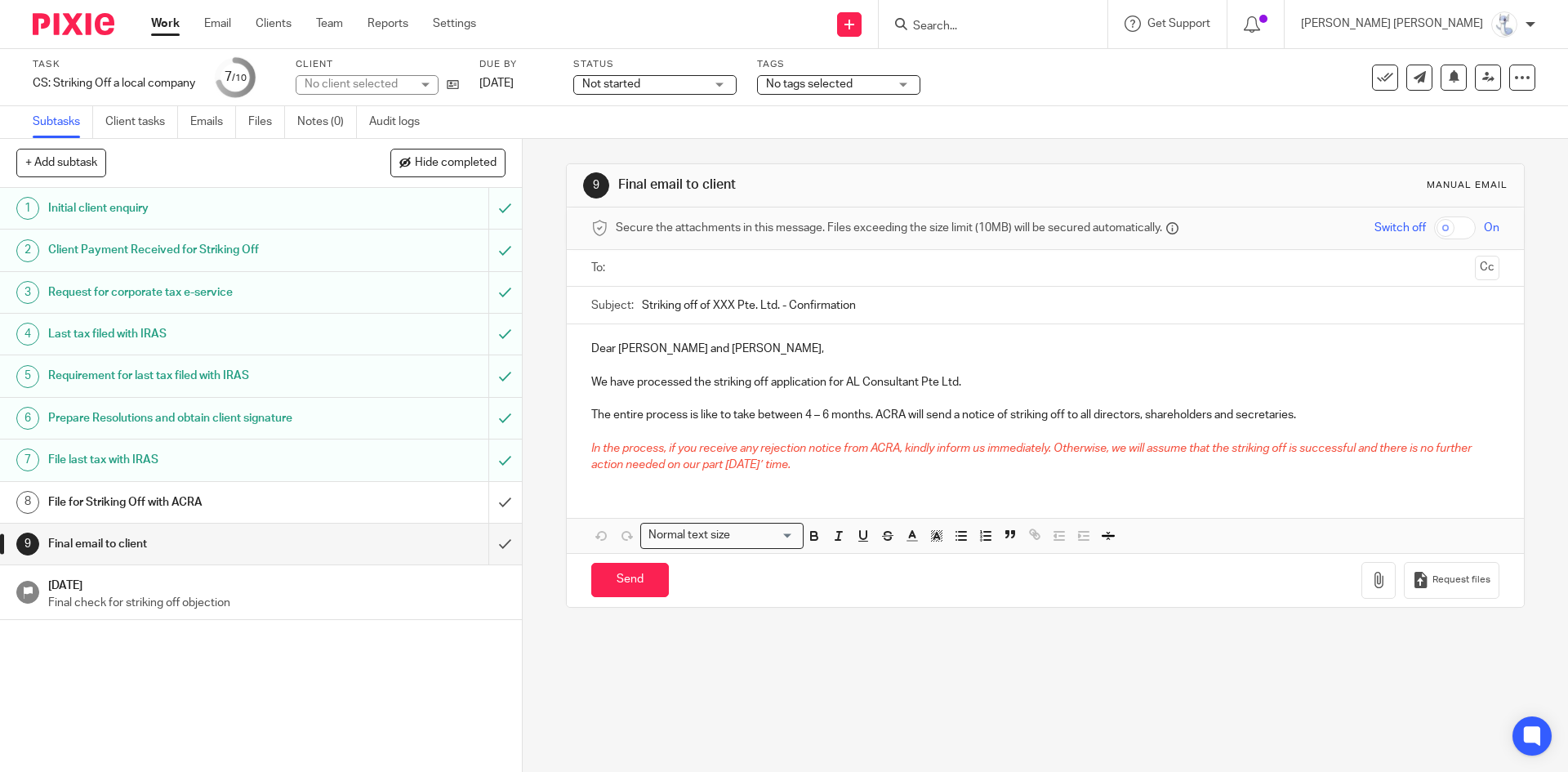
click at [184, 492] on h1 "File for Striking Off with ACRA" at bounding box center [189, 503] width 283 height 25
